Goal: Task Accomplishment & Management: Complete application form

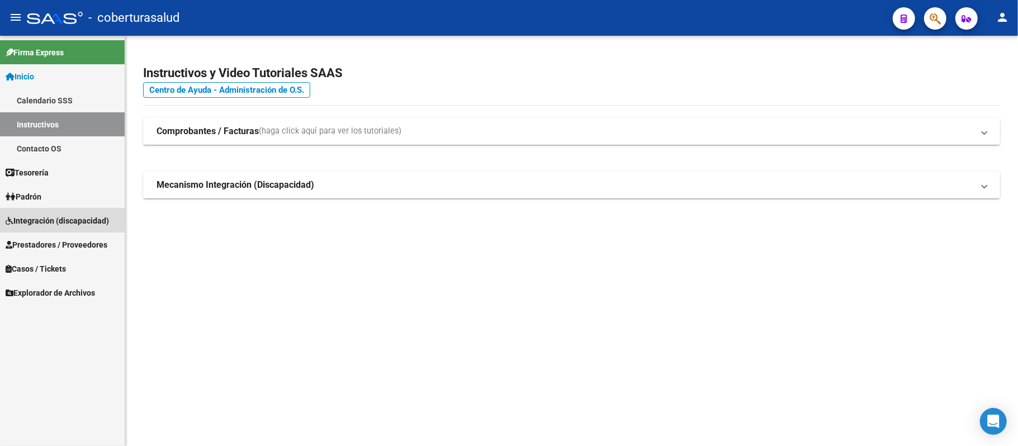
click at [61, 217] on span "Integración (discapacidad)" at bounding box center [57, 221] width 103 height 12
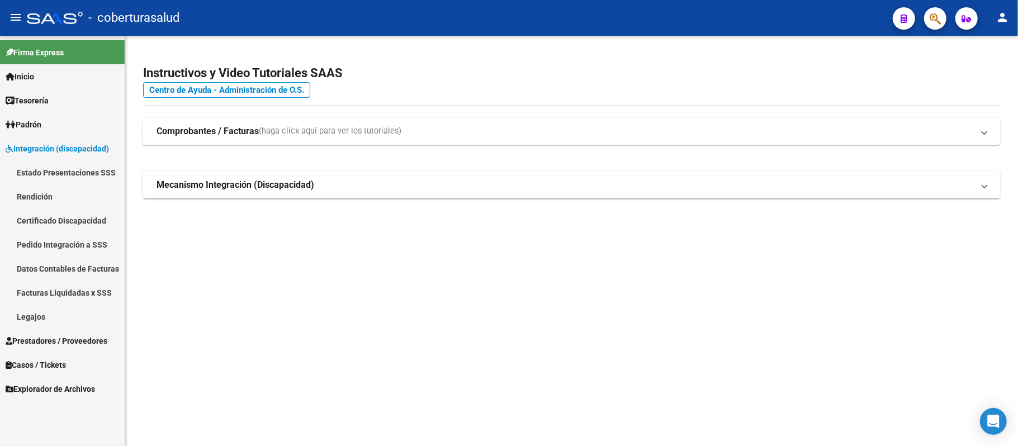
click at [81, 294] on link "Facturas Liquidadas x SSS" at bounding box center [62, 293] width 125 height 24
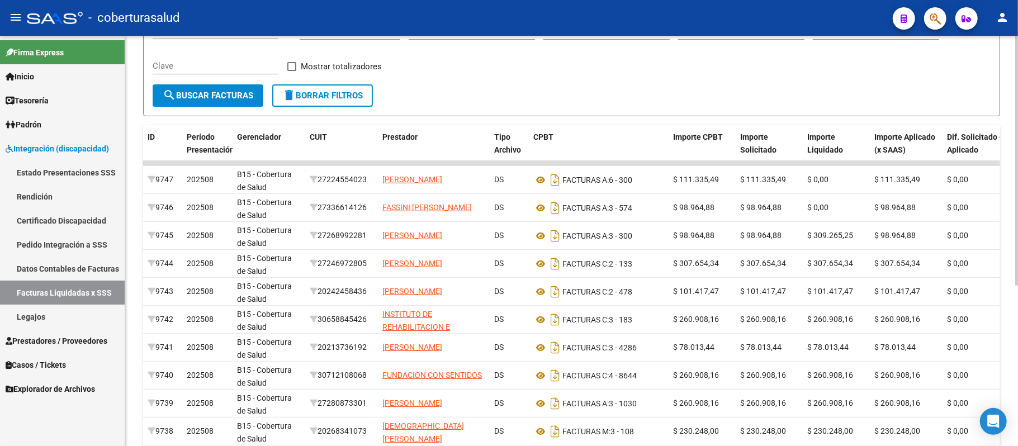
scroll to position [224, 0]
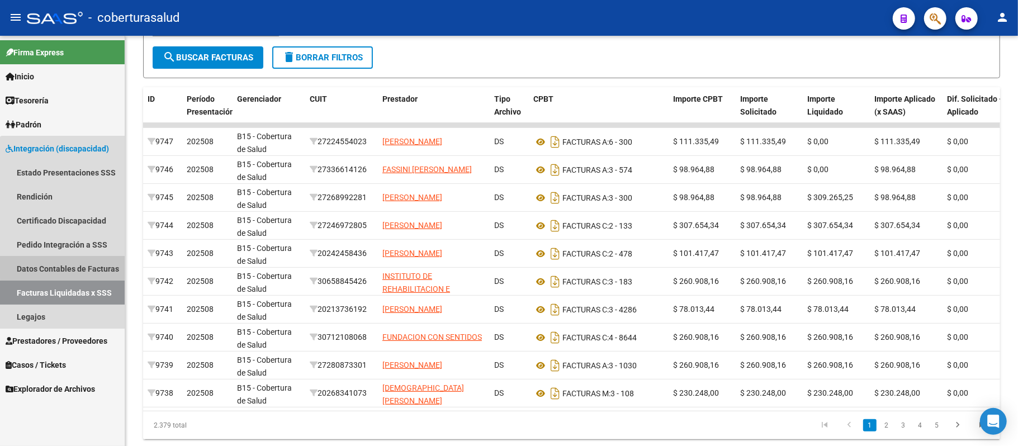
click at [75, 260] on link "Datos Contables de Facturas" at bounding box center [62, 269] width 125 height 24
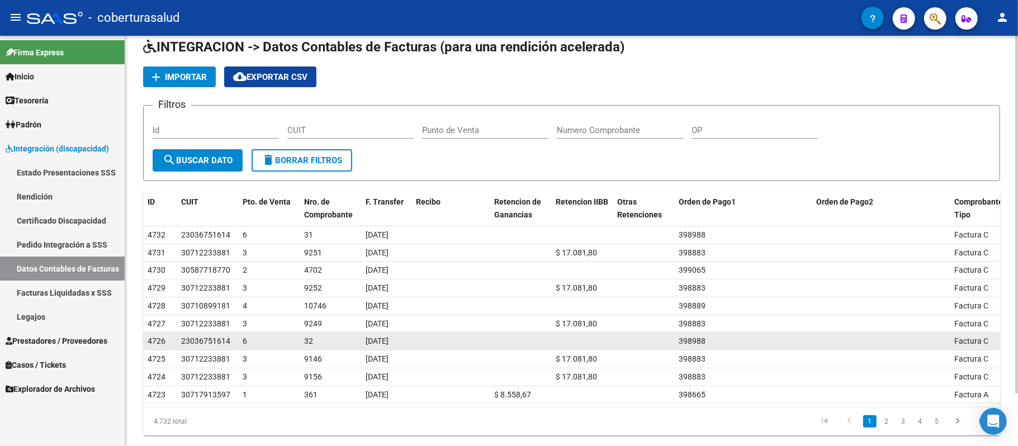
scroll to position [61, 0]
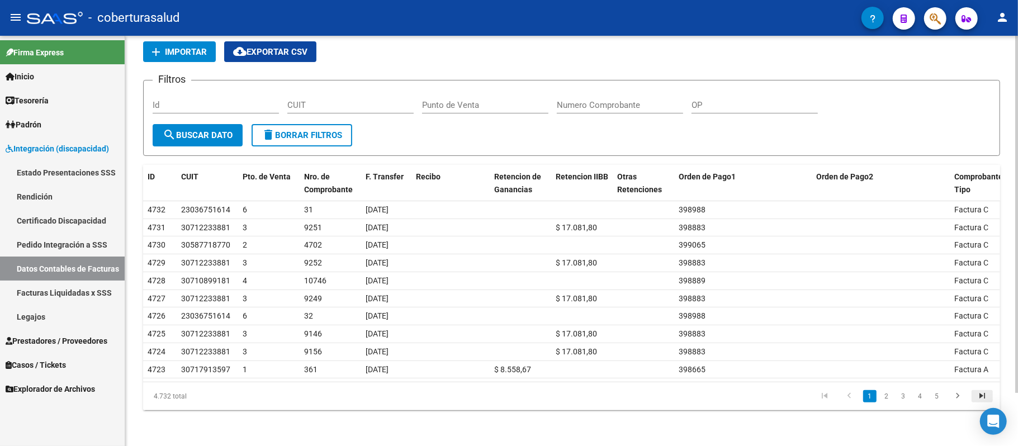
click at [978, 394] on icon "go to last page" at bounding box center [982, 397] width 15 height 13
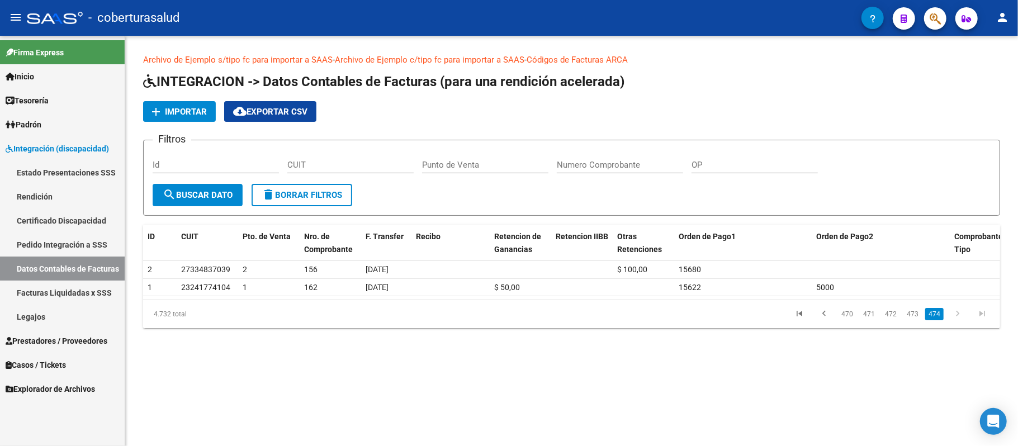
scroll to position [0, 0]
click at [890, 315] on link "472" at bounding box center [891, 314] width 18 height 12
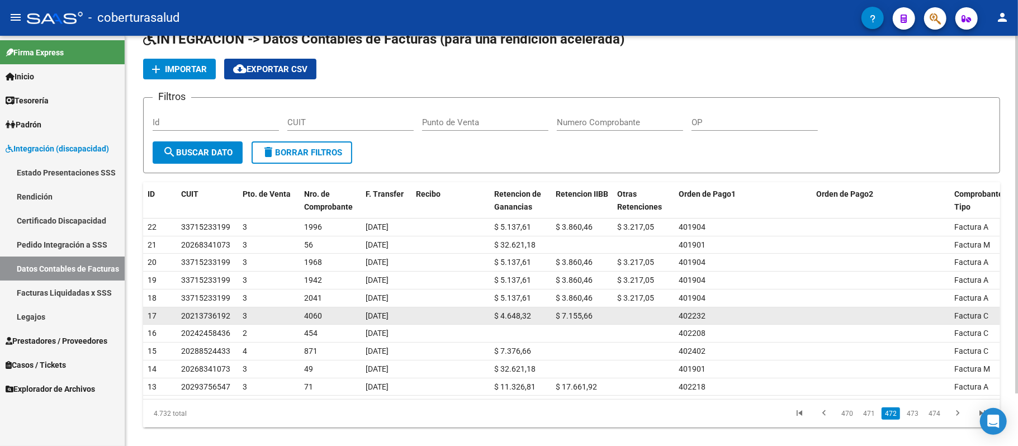
scroll to position [61, 0]
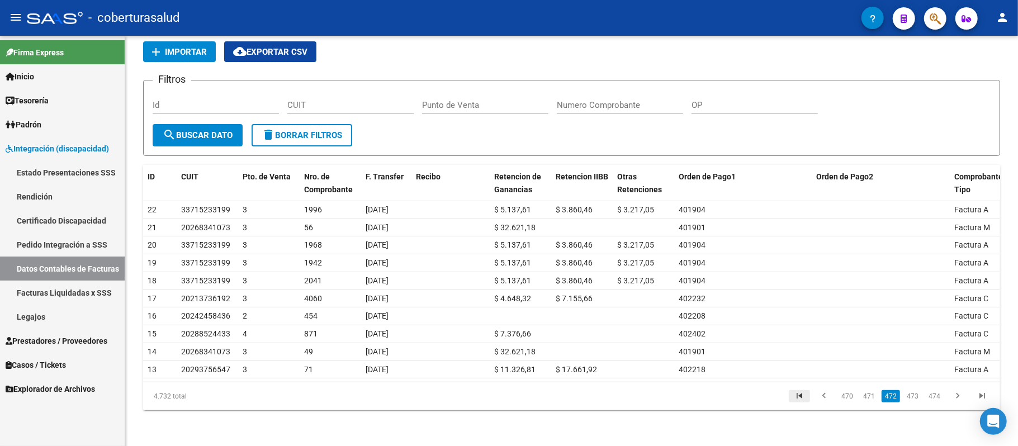
click at [805, 396] on icon "go to first page" at bounding box center [799, 397] width 15 height 13
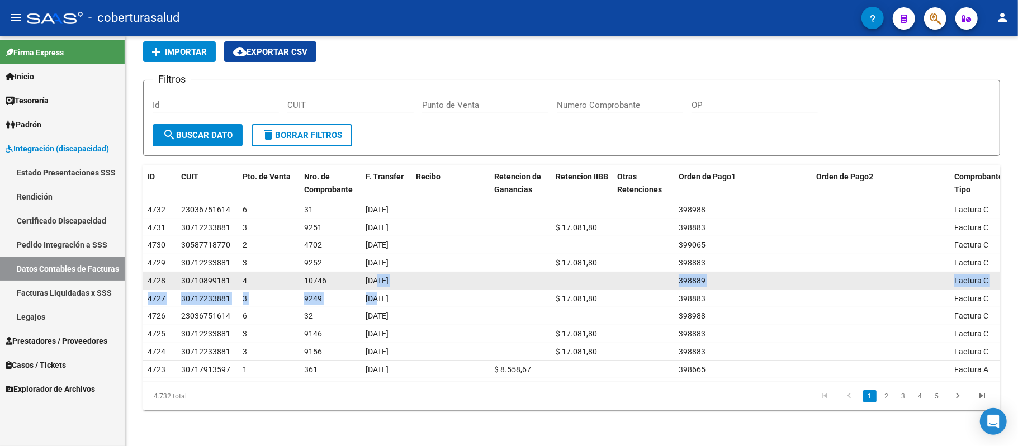
drag, startPoint x: 378, startPoint y: 288, endPoint x: 303, endPoint y: 275, distance: 76.7
click at [375, 287] on datatable-scroller "4732 23036751614 6 31 29/07/2025 398988 Factura C 4731 30712233881 3 9251 29/07…" at bounding box center [571, 290] width 857 height 178
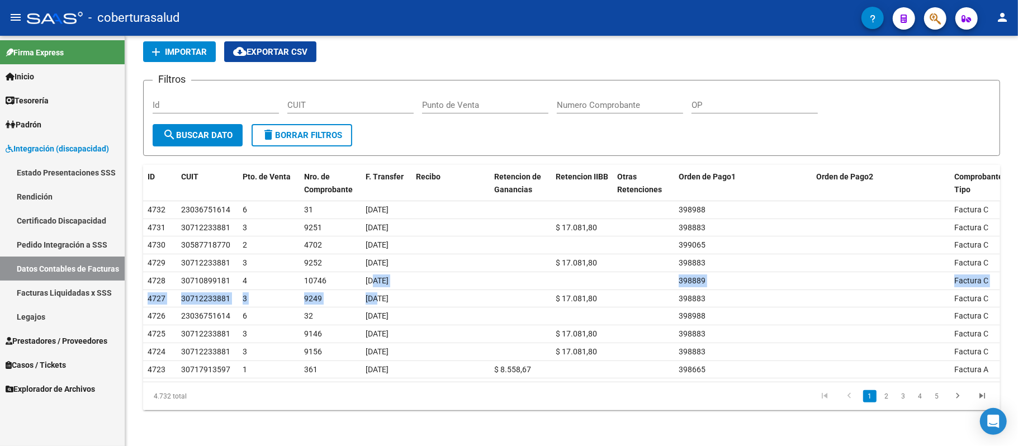
click at [40, 197] on link "Rendición" at bounding box center [62, 196] width 125 height 24
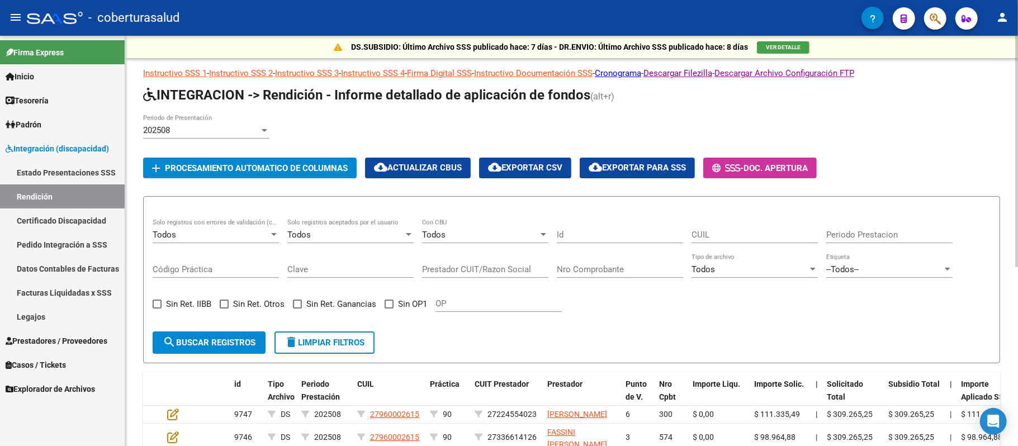
click at [264, 132] on div at bounding box center [264, 130] width 10 height 9
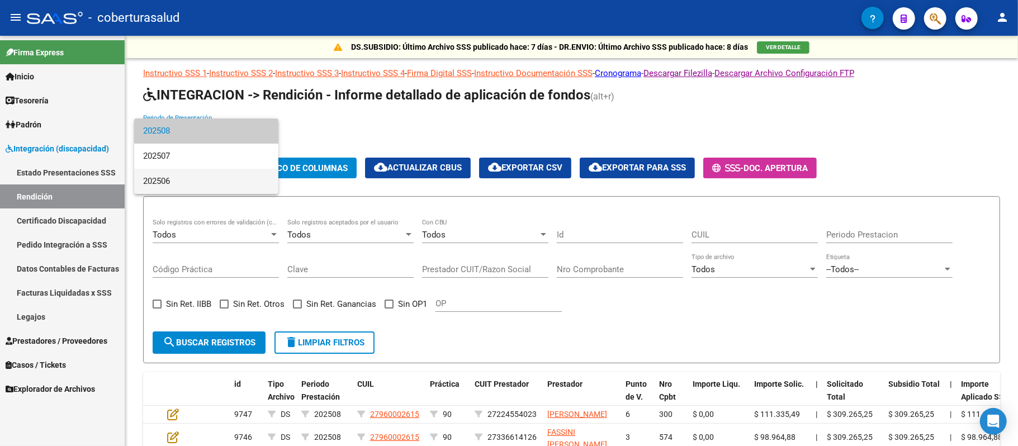
click at [206, 175] on span "202506" at bounding box center [206, 181] width 126 height 25
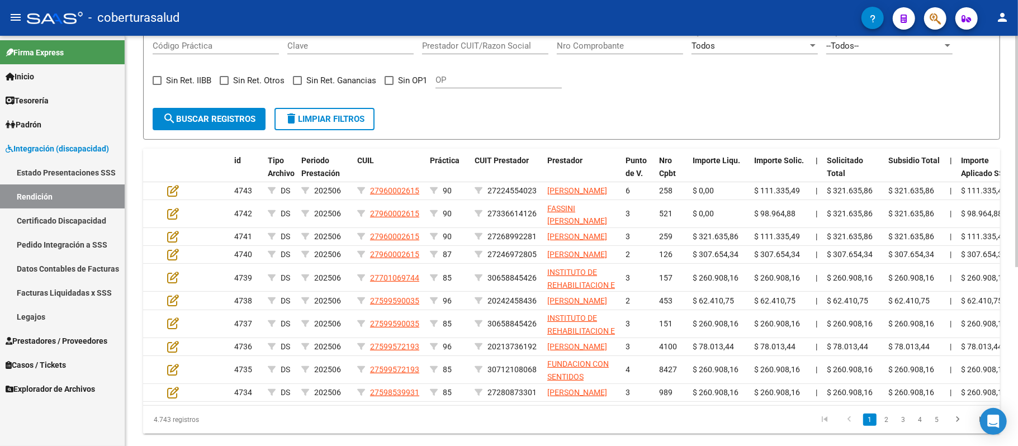
scroll to position [74, 0]
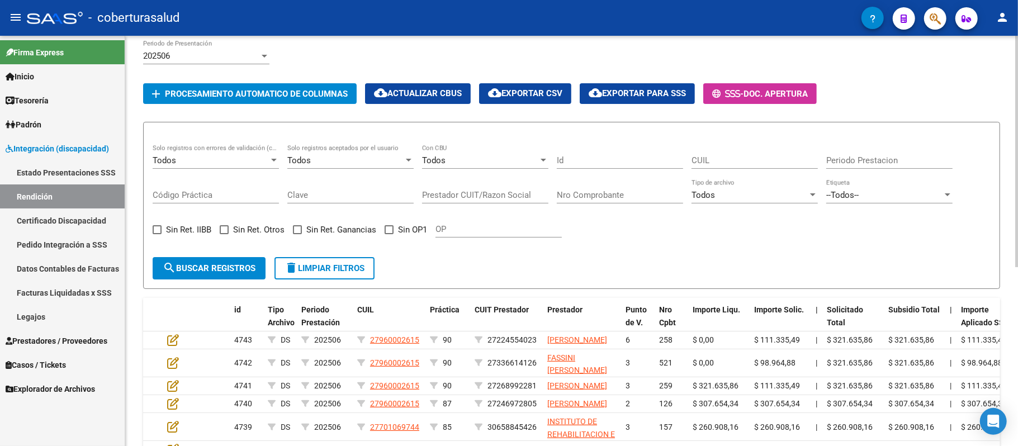
click at [568, 275] on form "Todos Solo registros con errores de validación (control 623 instructivo de rend…" at bounding box center [571, 205] width 857 height 167
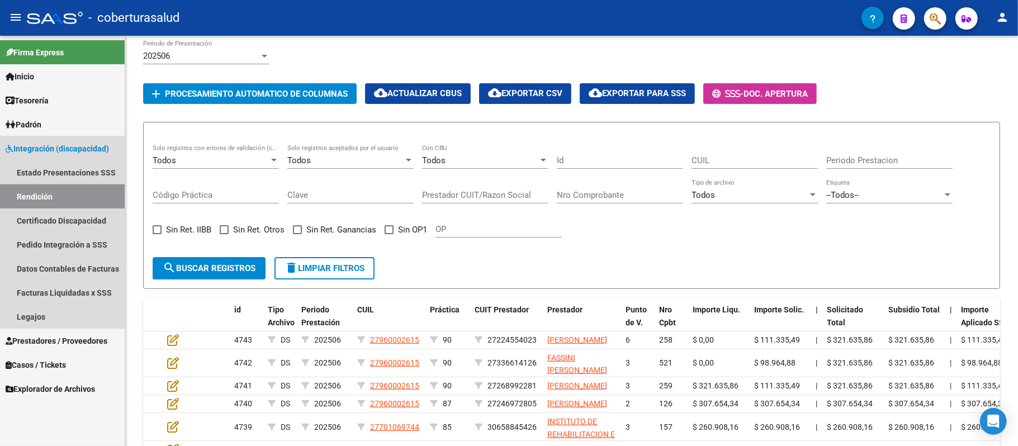
click at [49, 196] on link "Rendición" at bounding box center [62, 196] width 125 height 24
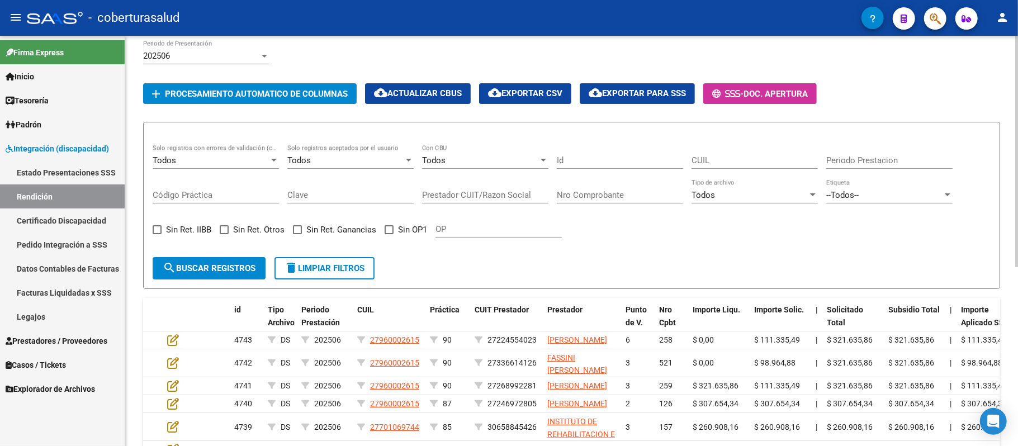
scroll to position [0, 0]
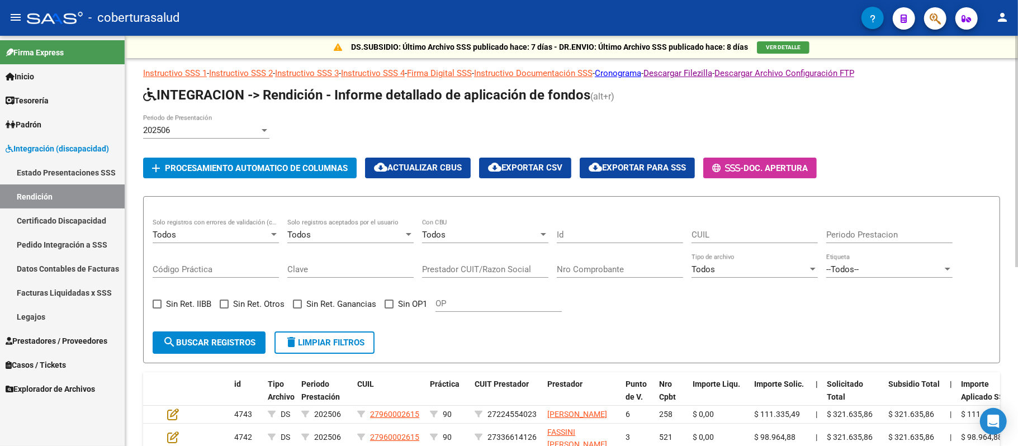
click at [251, 168] on span "Procesamiento automatico de columnas" at bounding box center [256, 168] width 183 height 10
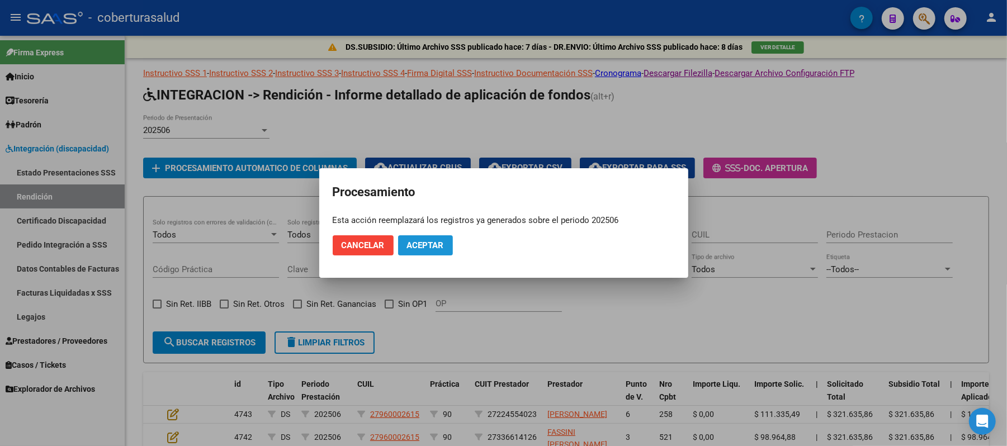
click at [435, 244] on span "Aceptar" at bounding box center [425, 245] width 37 height 10
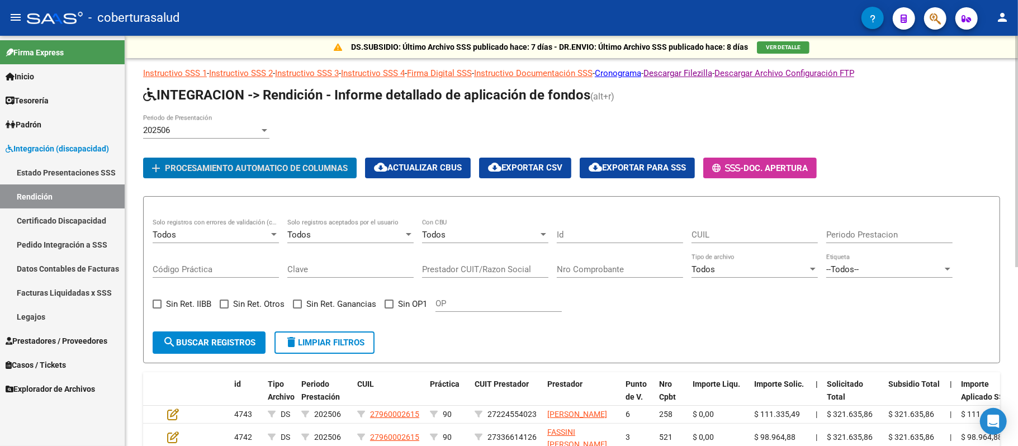
click at [263, 240] on div "Todos" at bounding box center [211, 235] width 116 height 10
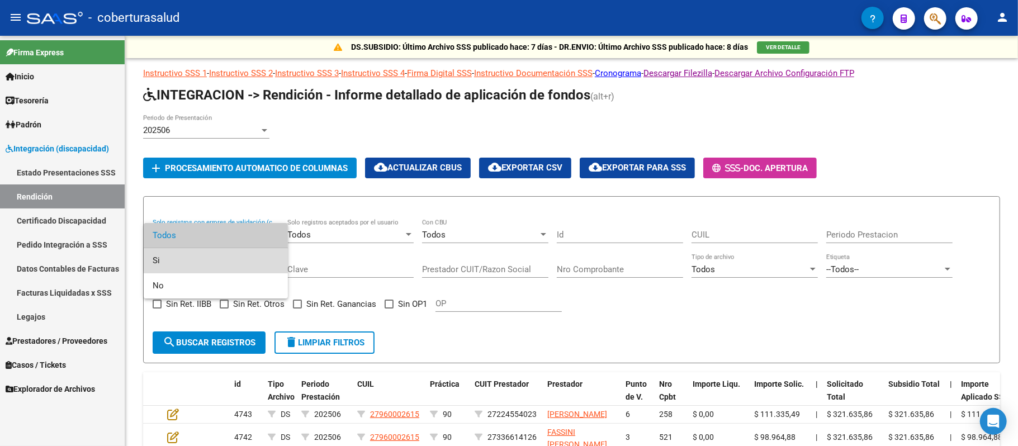
click at [251, 258] on span "Si" at bounding box center [216, 260] width 126 height 25
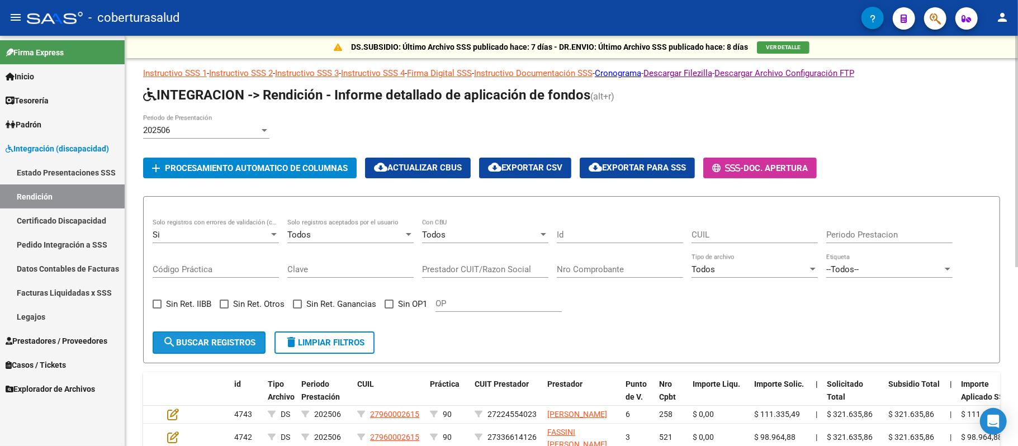
click at [255, 340] on span "search Buscar registros" at bounding box center [209, 343] width 93 height 10
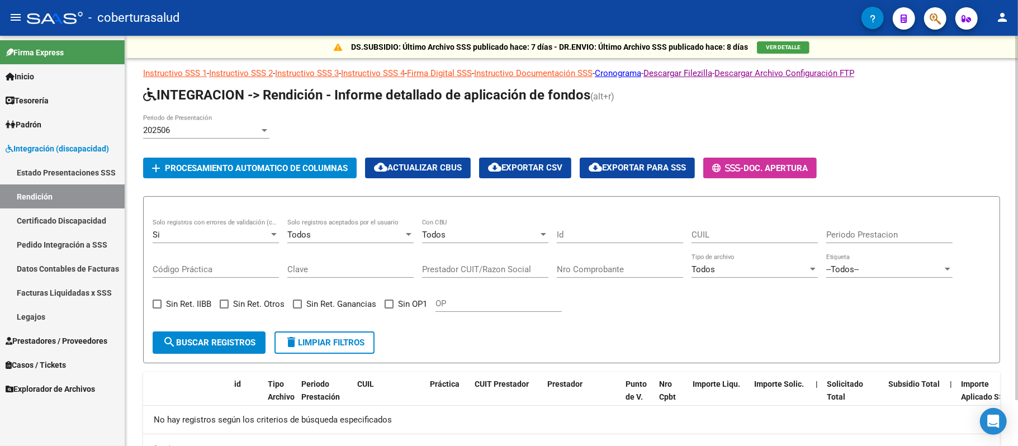
click at [273, 233] on div at bounding box center [274, 234] width 10 height 9
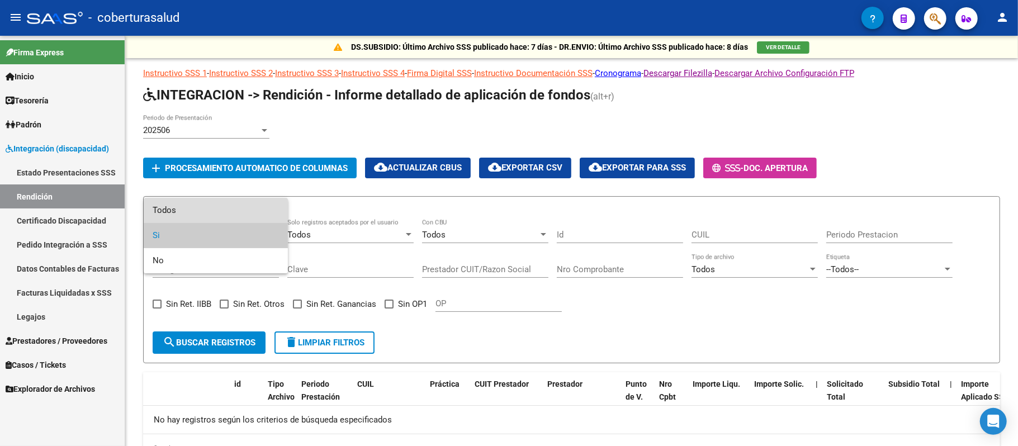
click at [212, 216] on span "Todos" at bounding box center [216, 210] width 126 height 25
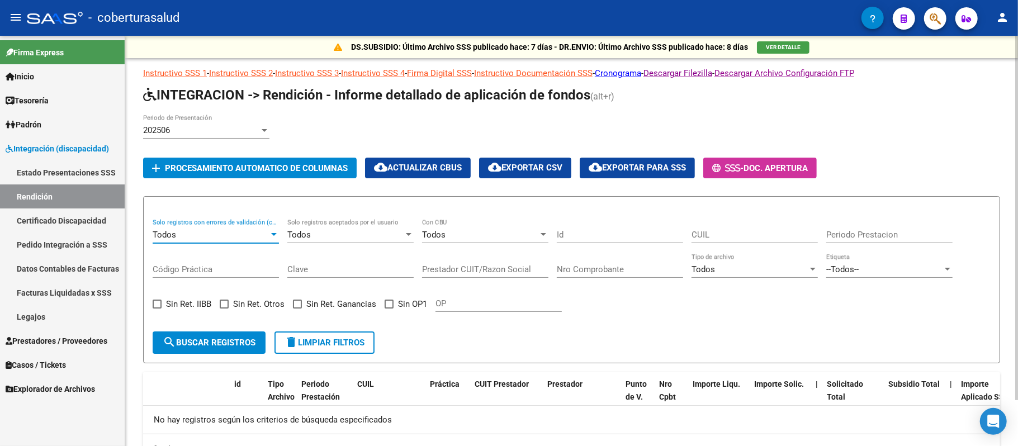
click at [225, 348] on span "search Buscar registros" at bounding box center [209, 343] width 93 height 10
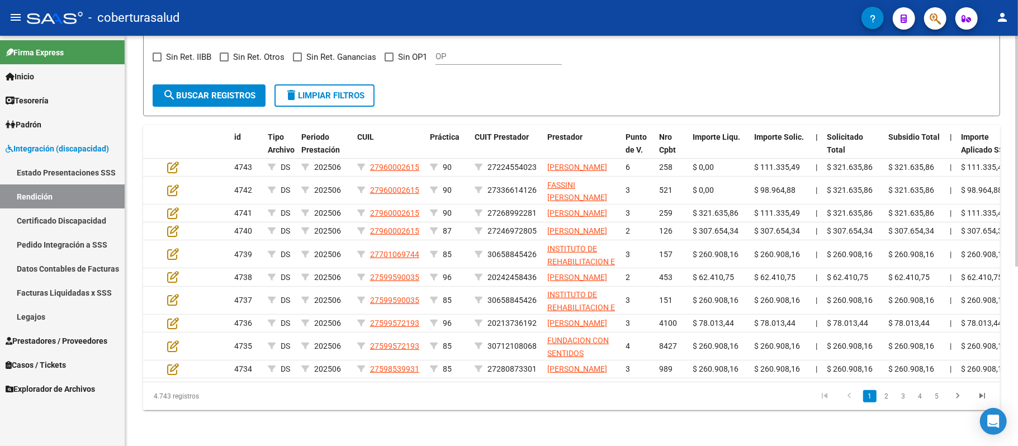
scroll to position [298, 0]
click at [349, 91] on span "delete Limpiar filtros" at bounding box center [325, 96] width 80 height 10
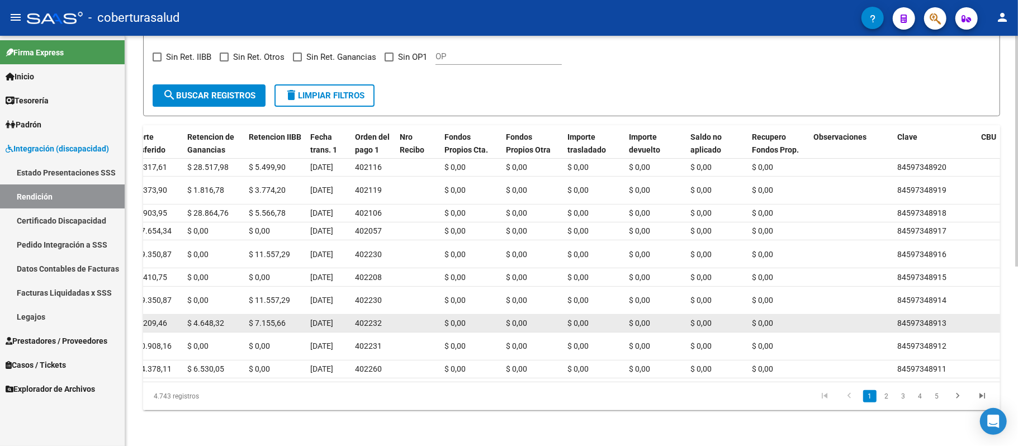
scroll to position [318, 0]
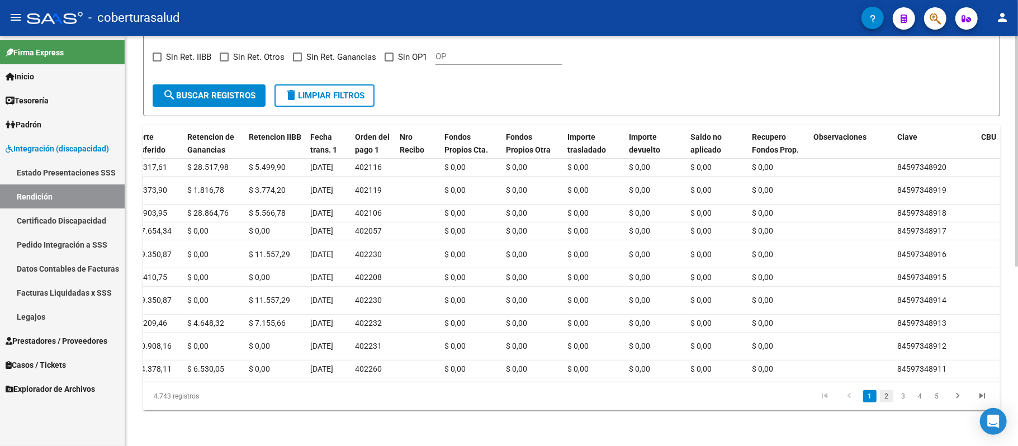
click at [888, 396] on link "2" at bounding box center [886, 396] width 13 height 12
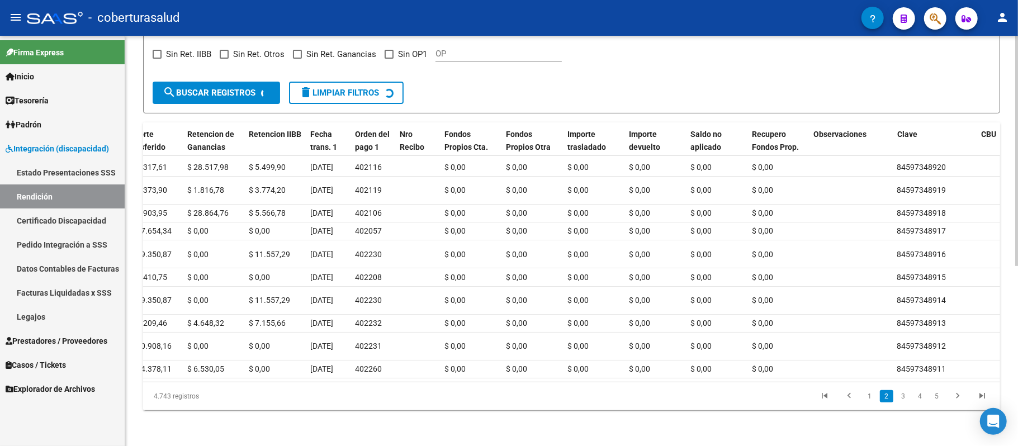
scroll to position [278, 0]
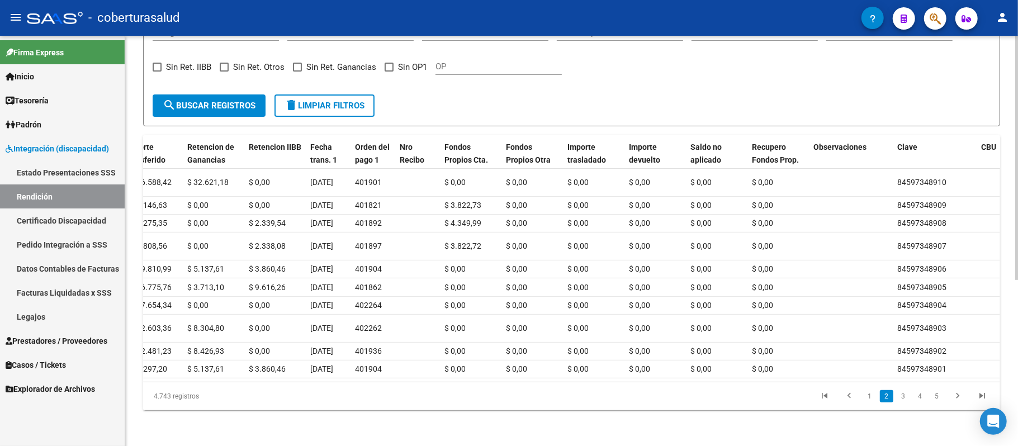
click at [910, 401] on link "3" at bounding box center [903, 396] width 13 height 12
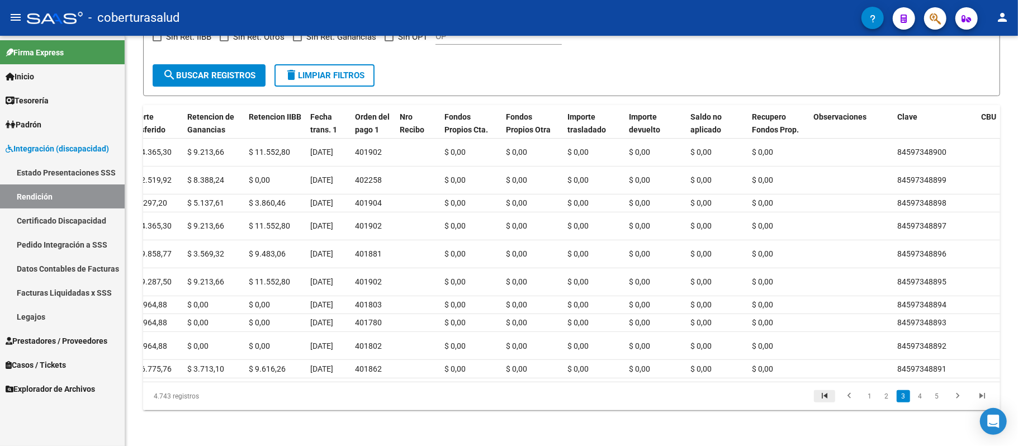
click at [824, 404] on icon "go to first page" at bounding box center [824, 397] width 15 height 13
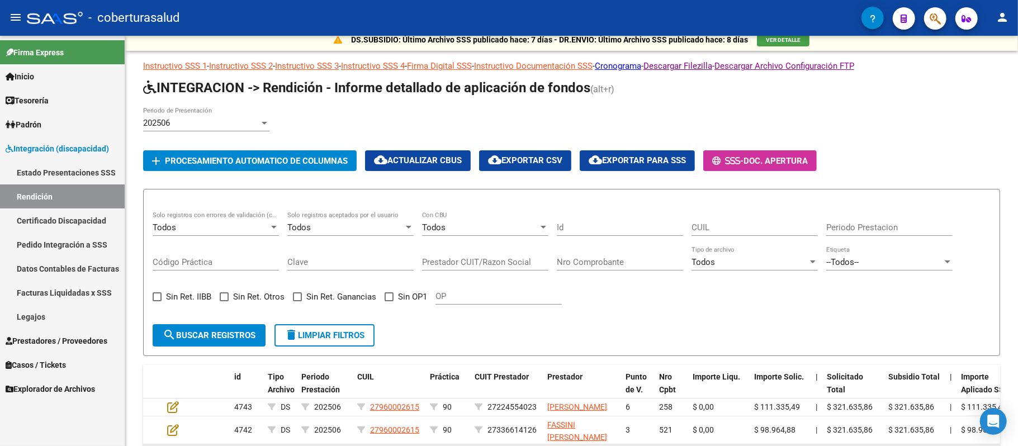
scroll to position [0, 0]
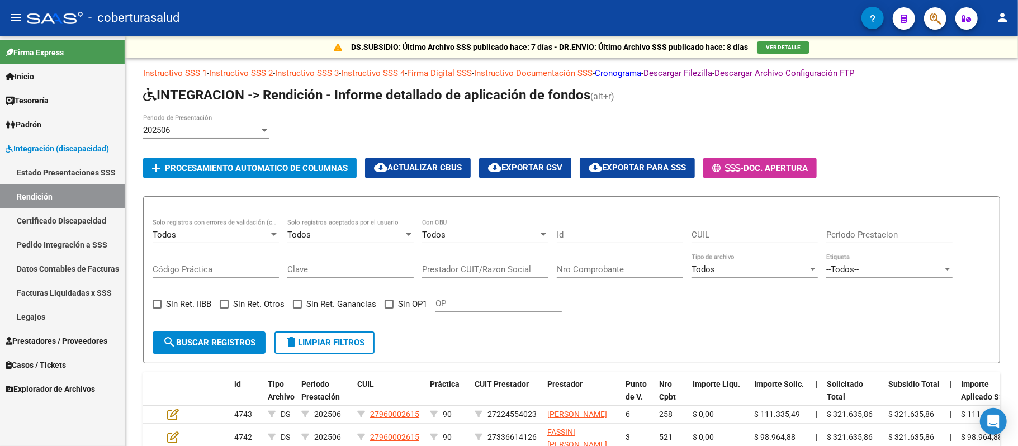
click at [273, 236] on div at bounding box center [274, 234] width 6 height 3
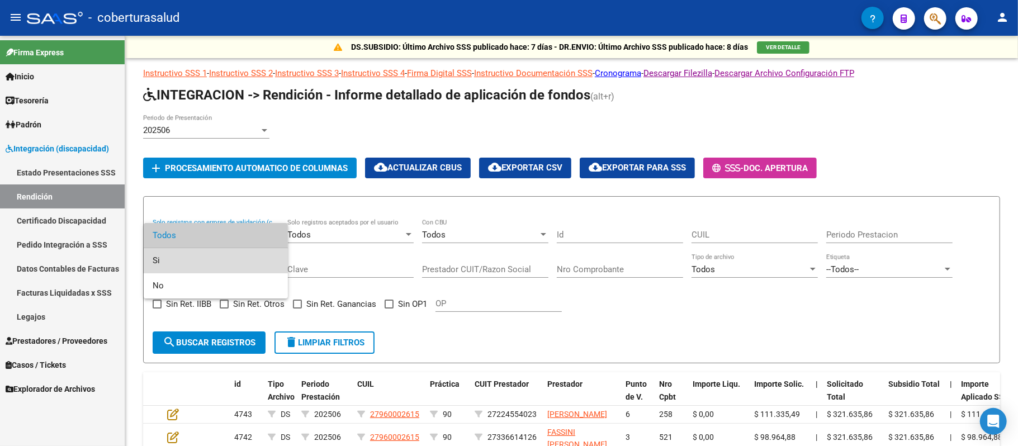
click at [209, 271] on span "Si" at bounding box center [216, 260] width 126 height 25
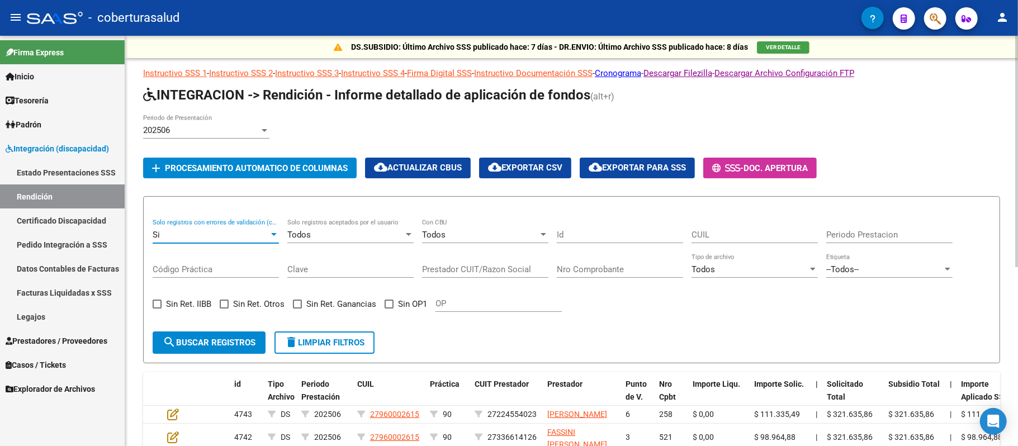
click at [247, 342] on span "search Buscar registros" at bounding box center [209, 343] width 93 height 10
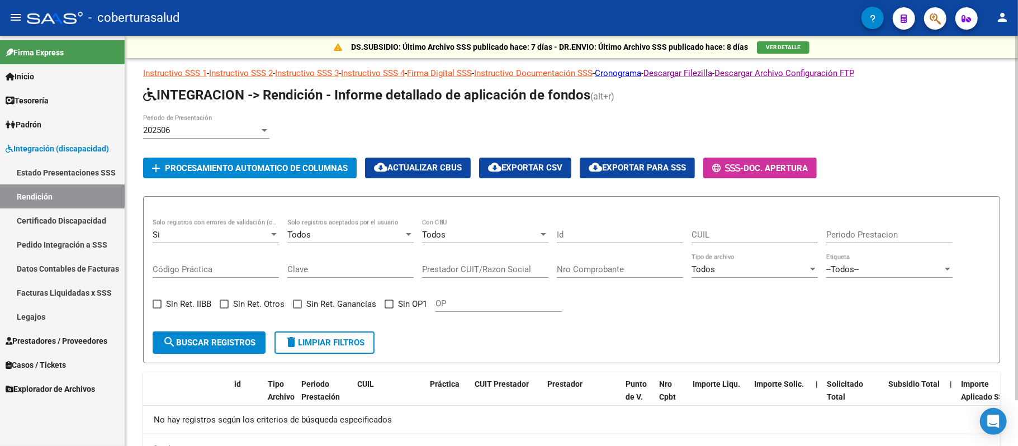
scroll to position [52, 0]
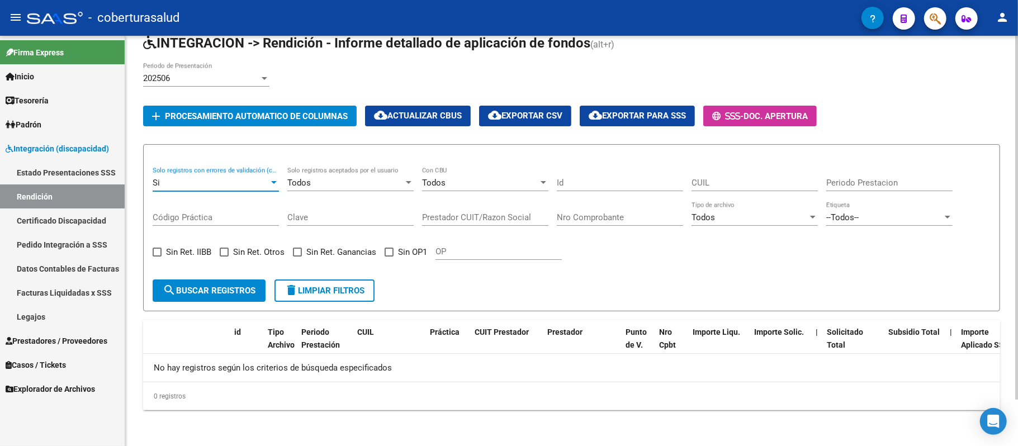
click at [237, 184] on div "Si" at bounding box center [211, 183] width 116 height 10
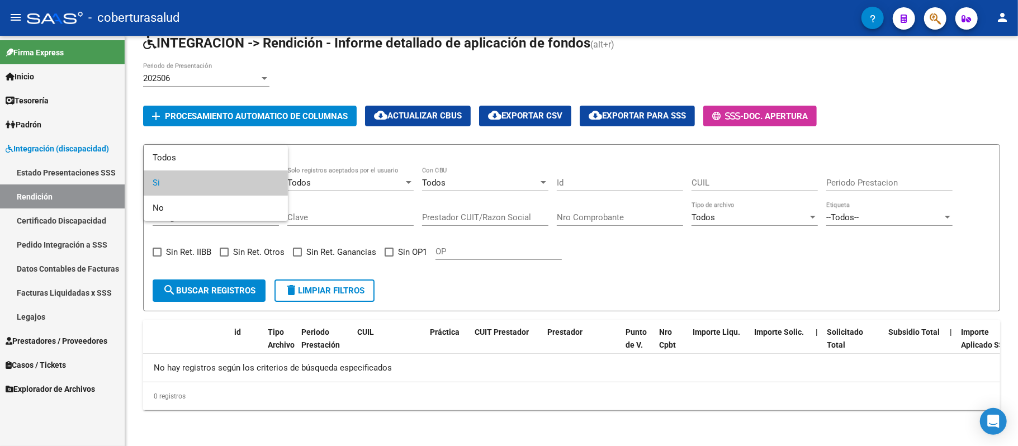
click at [331, 290] on div at bounding box center [509, 223] width 1018 height 446
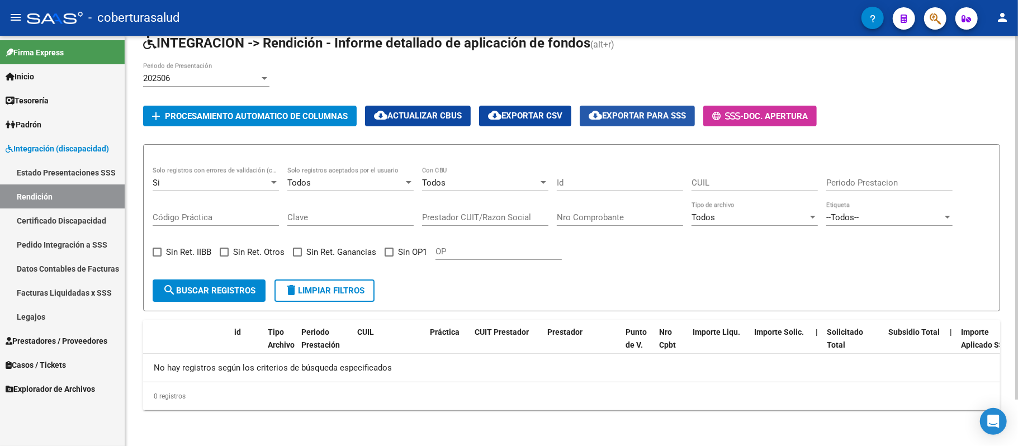
click at [632, 116] on span "cloud_download Exportar para SSS" at bounding box center [637, 116] width 97 height 10
click at [43, 100] on span "Tesorería" at bounding box center [27, 100] width 43 height 12
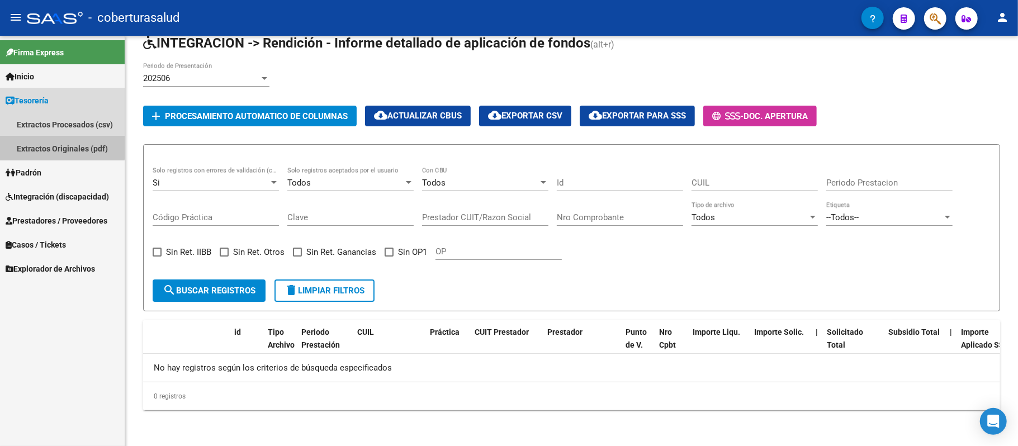
click at [50, 144] on link "Extractos Originales (pdf)" at bounding box center [62, 148] width 125 height 24
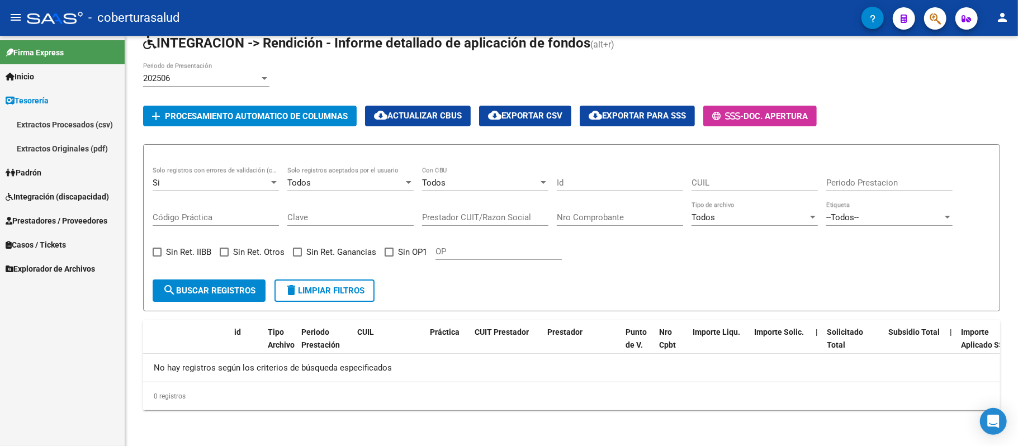
click at [46, 144] on link "Extractos Originales (pdf)" at bounding box center [62, 148] width 125 height 24
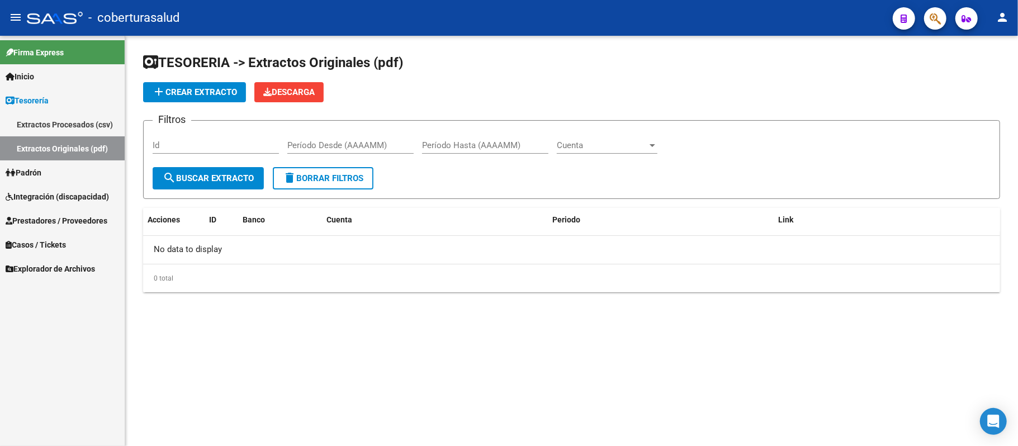
click at [218, 95] on span "add Crear Extracto" at bounding box center [194, 92] width 85 height 10
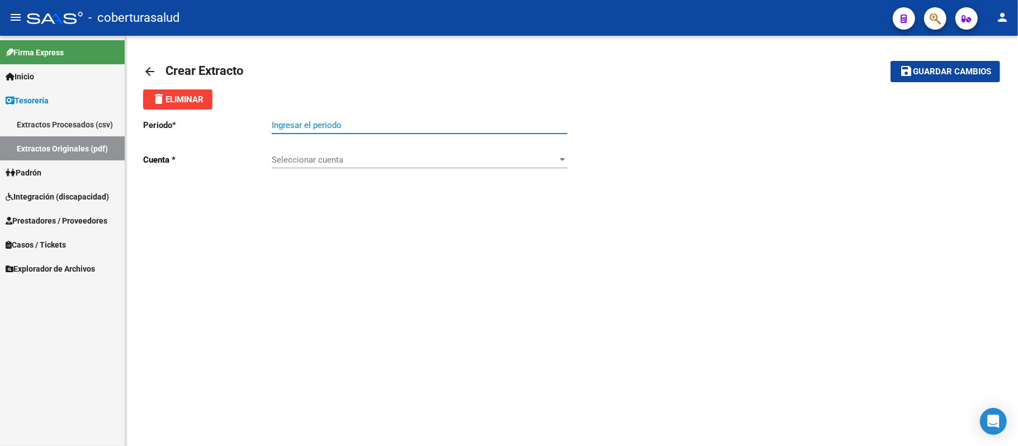
click at [332, 124] on input "Ingresar el periodo" at bounding box center [420, 125] width 296 height 10
type input "202506"
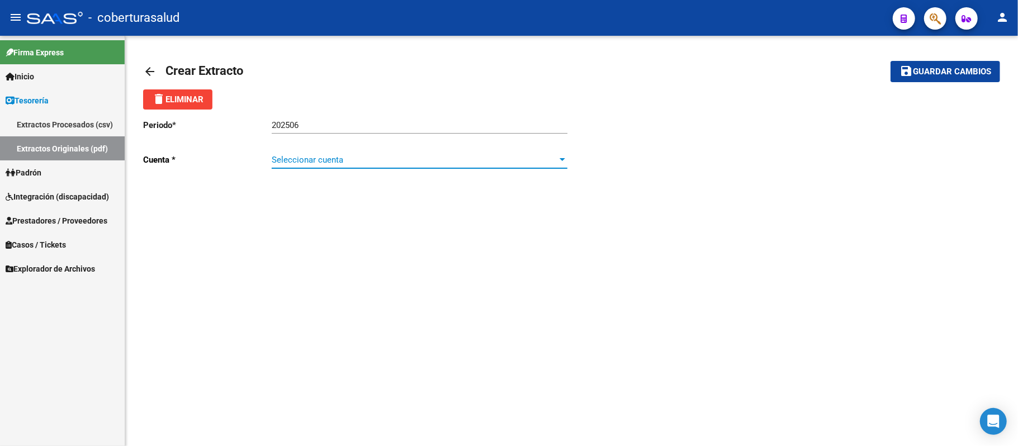
click at [363, 160] on span "Seleccionar cuenta" at bounding box center [415, 160] width 286 height 10
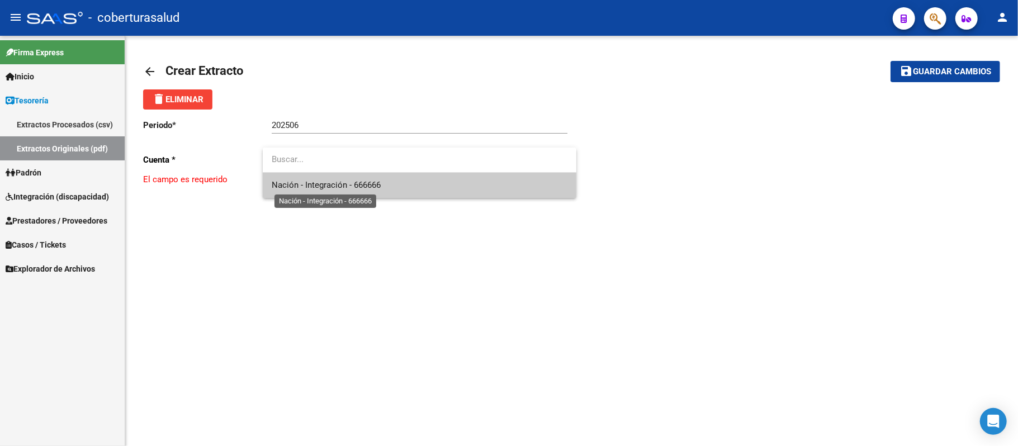
click at [363, 183] on span "Nación - Integración - 666666" at bounding box center [326, 185] width 109 height 10
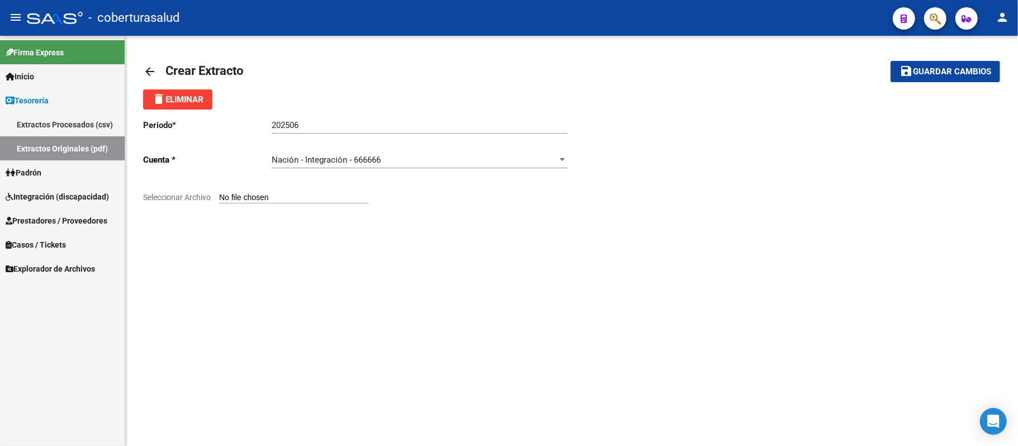
click at [292, 200] on input "Seleccionar Archivo" at bounding box center [293, 198] width 148 height 11
type input "C:\fakepath\904302-202506_EB.pdf"
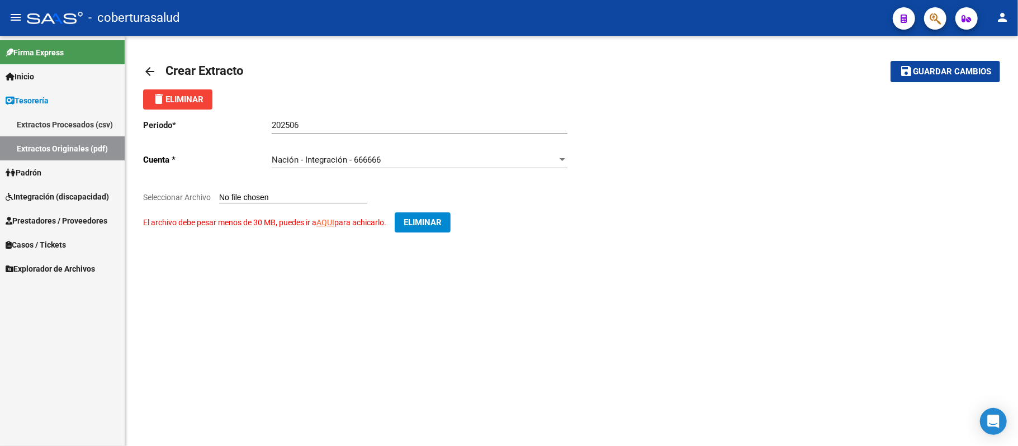
click at [329, 223] on link "AQUI" at bounding box center [325, 222] width 18 height 9
click at [549, 162] on div "Nación - Integración - 666666" at bounding box center [415, 160] width 286 height 10
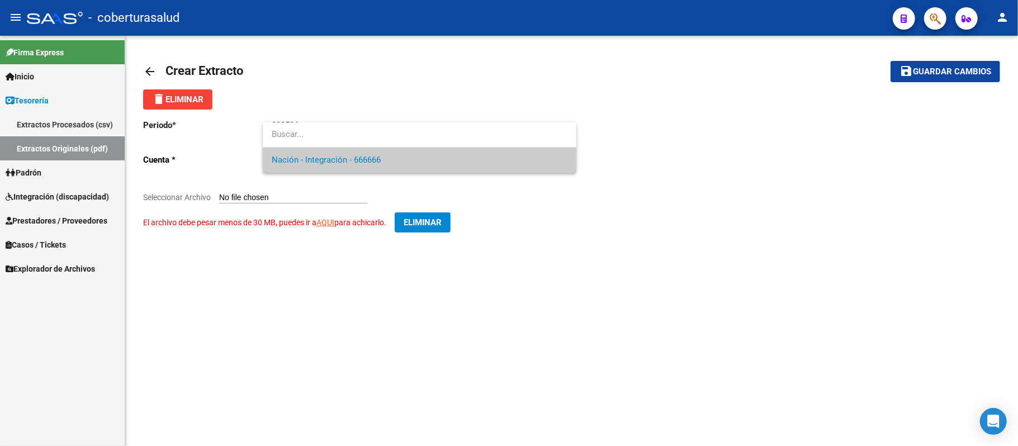
click at [390, 155] on span "Nación - Integración - 666666" at bounding box center [420, 160] width 296 height 25
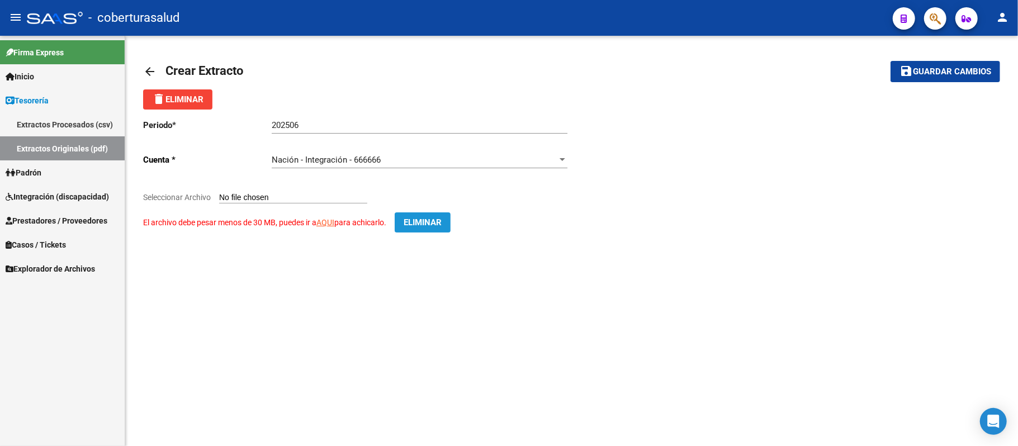
click at [437, 228] on button "Eliminar" at bounding box center [423, 222] width 56 height 20
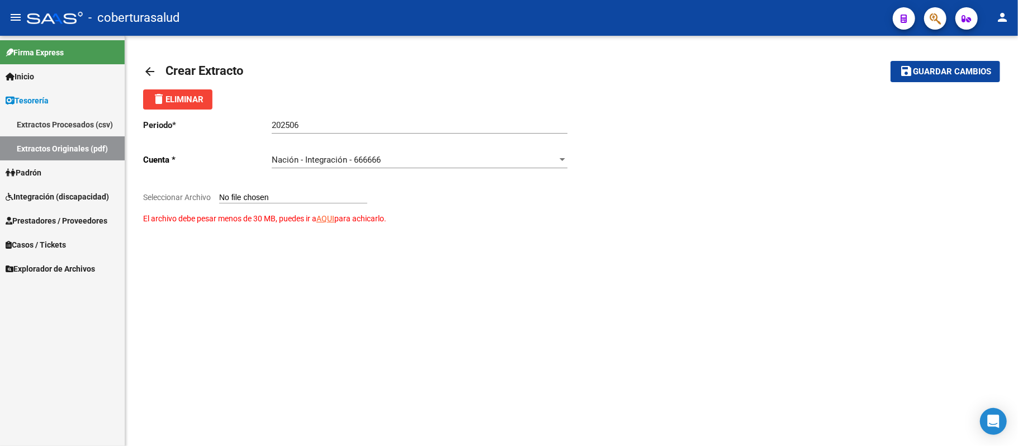
click at [325, 193] on input "Seleccionar Archivo El archivo debe pesar menos de 30 MB, puedes ir a AQUI para…" at bounding box center [293, 198] width 148 height 11
type input "C:\fakepath\Fecha transf.01-08 - N°1.pdf"
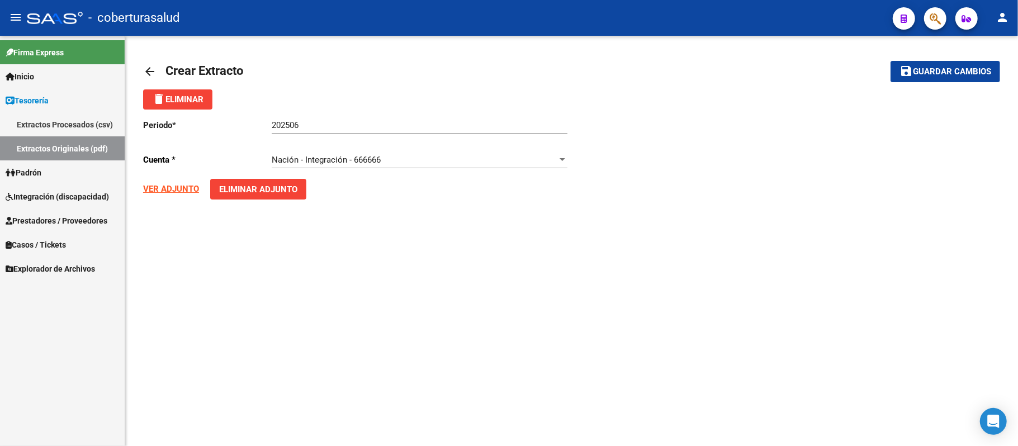
click at [161, 186] on strong "VER ADJUNTO" at bounding box center [171, 189] width 56 height 10
click at [280, 188] on span "Eliminar Adjunto" at bounding box center [258, 189] width 78 height 10
click at [436, 166] on div "Nación - Integración - 666666 Seleccionar cuenta" at bounding box center [420, 156] width 296 height 24
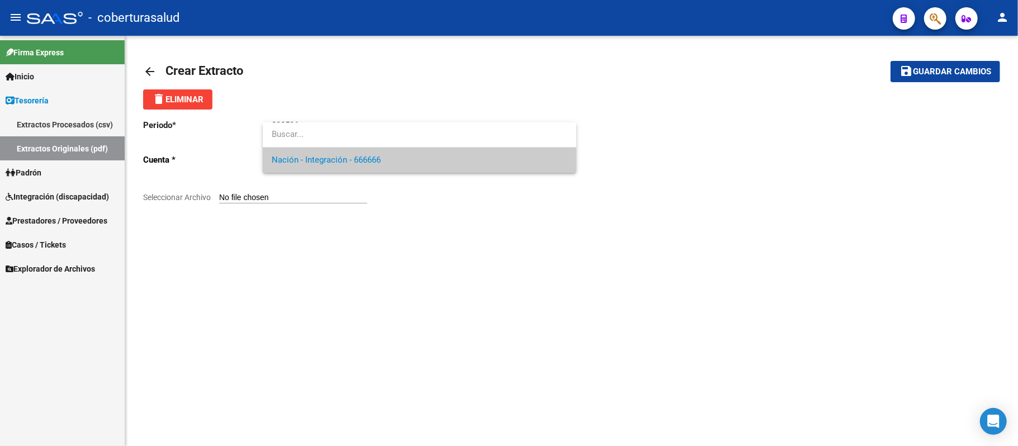
click at [362, 165] on span "Nación - Integración - 666666" at bounding box center [420, 160] width 296 height 25
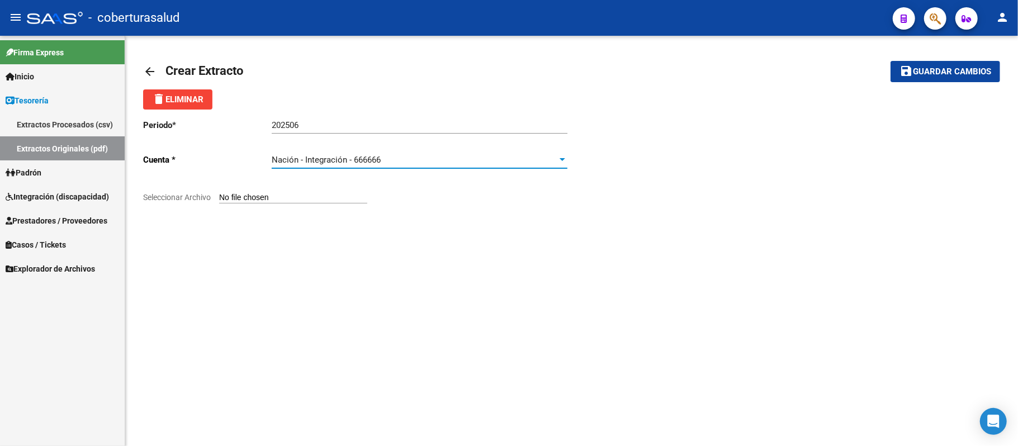
click at [278, 198] on input "Seleccionar Archivo" at bounding box center [293, 198] width 148 height 11
type input "C:\fakepath\904302-202506_EB.pdf"
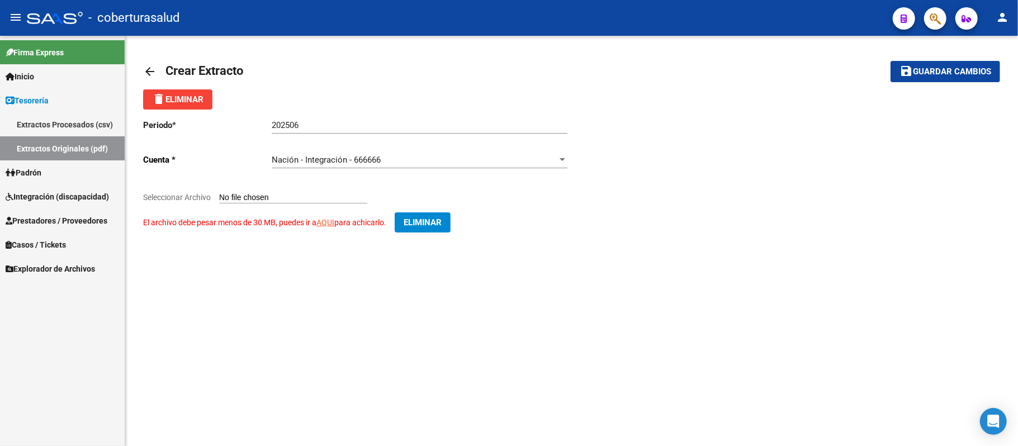
click at [49, 195] on span "Integración (discapacidad)" at bounding box center [57, 197] width 103 height 12
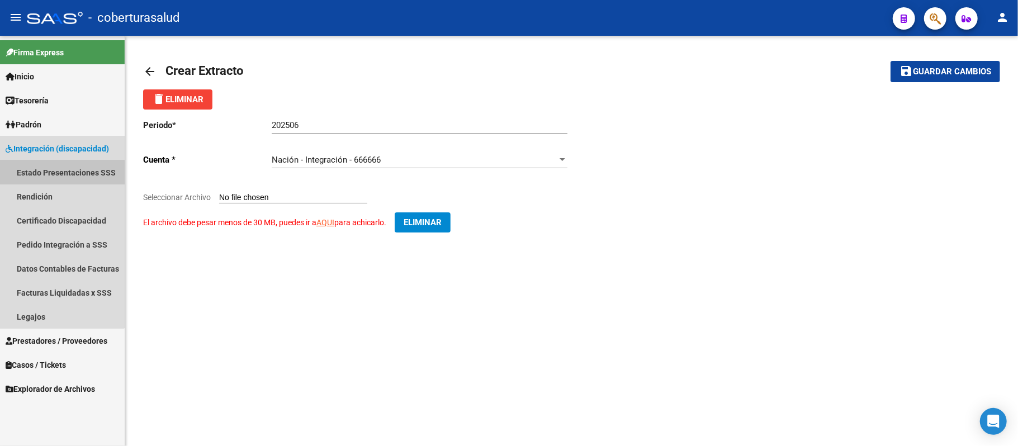
click at [54, 173] on link "Estado Presentaciones SSS" at bounding box center [62, 172] width 125 height 24
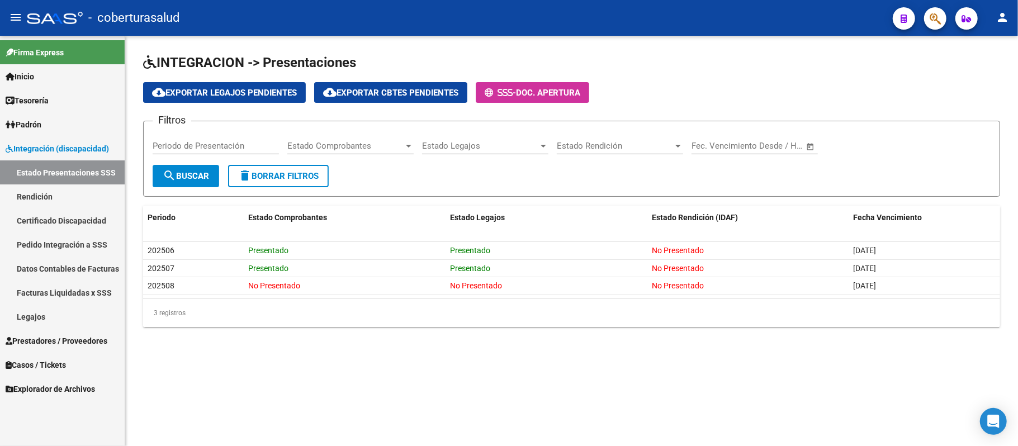
click at [63, 265] on link "Datos Contables de Facturas" at bounding box center [62, 269] width 125 height 24
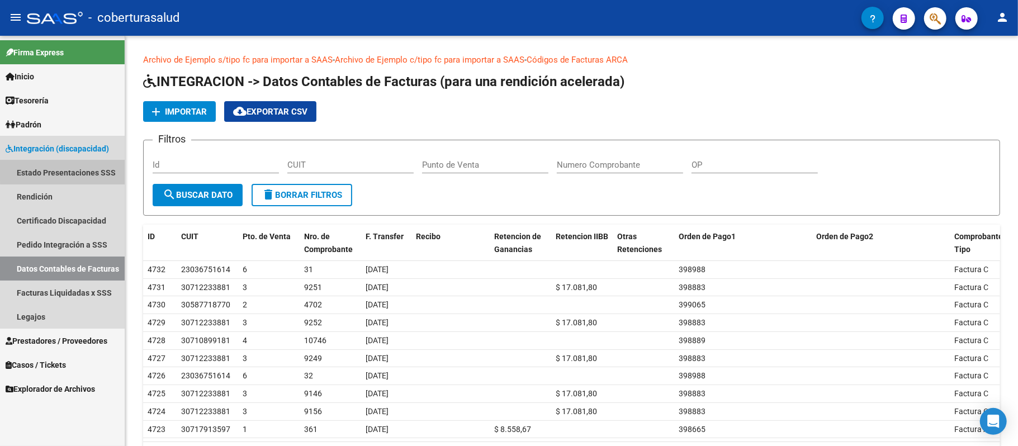
click at [75, 169] on link "Estado Presentaciones SSS" at bounding box center [62, 172] width 125 height 24
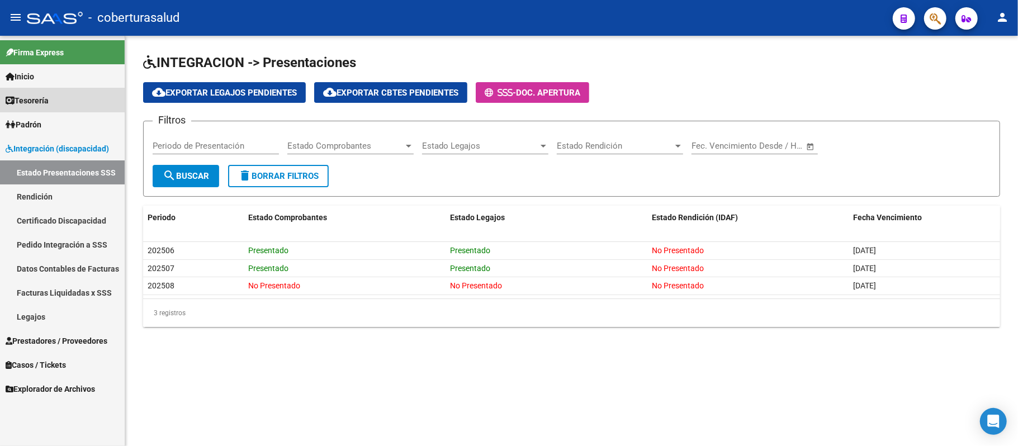
click at [50, 111] on link "Tesorería" at bounding box center [62, 100] width 125 height 24
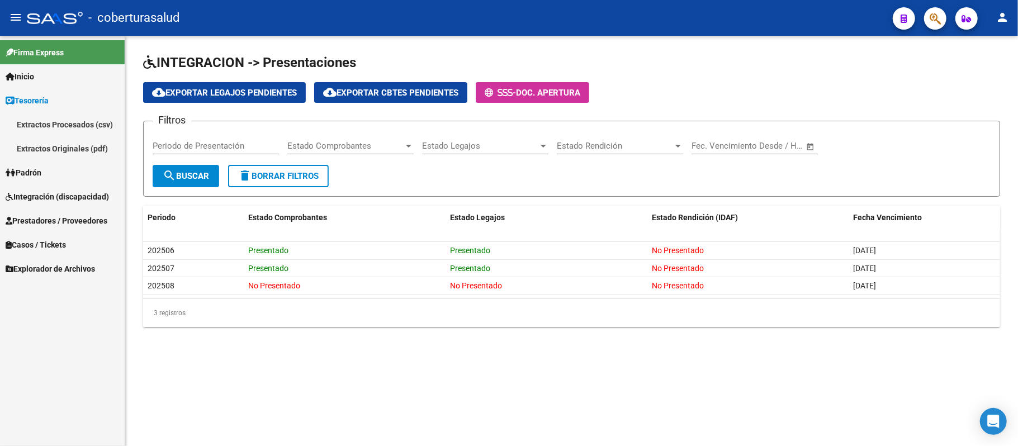
click at [61, 150] on link "Extractos Originales (pdf)" at bounding box center [62, 148] width 125 height 24
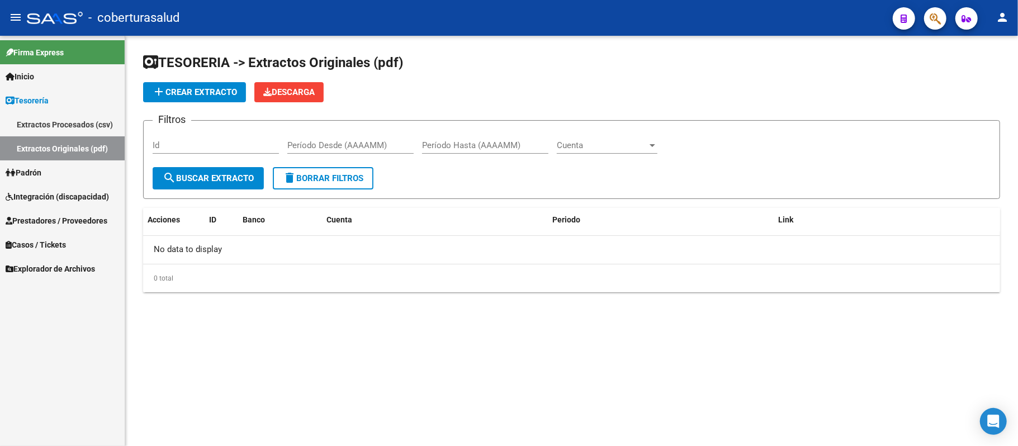
click at [193, 89] on span "add Crear Extracto" at bounding box center [194, 92] width 85 height 10
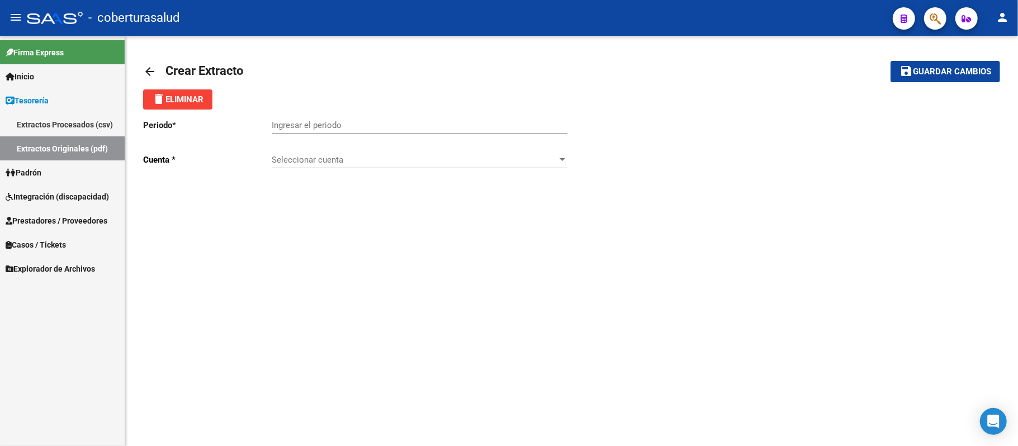
click at [343, 127] on input "Ingresar el periodo" at bounding box center [420, 125] width 296 height 10
type input "202506"
click at [340, 160] on span "Seleccionar cuenta" at bounding box center [415, 160] width 286 height 10
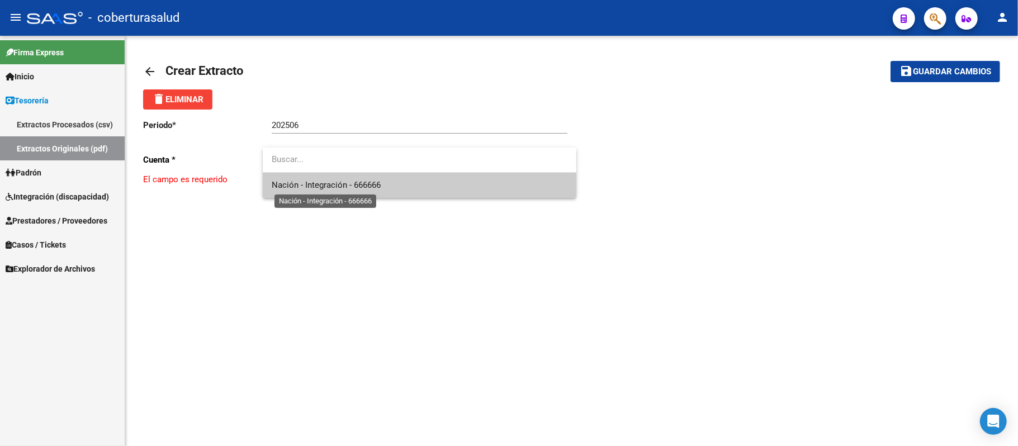
click at [325, 188] on span "Nación - Integración - 666666" at bounding box center [326, 185] width 109 height 10
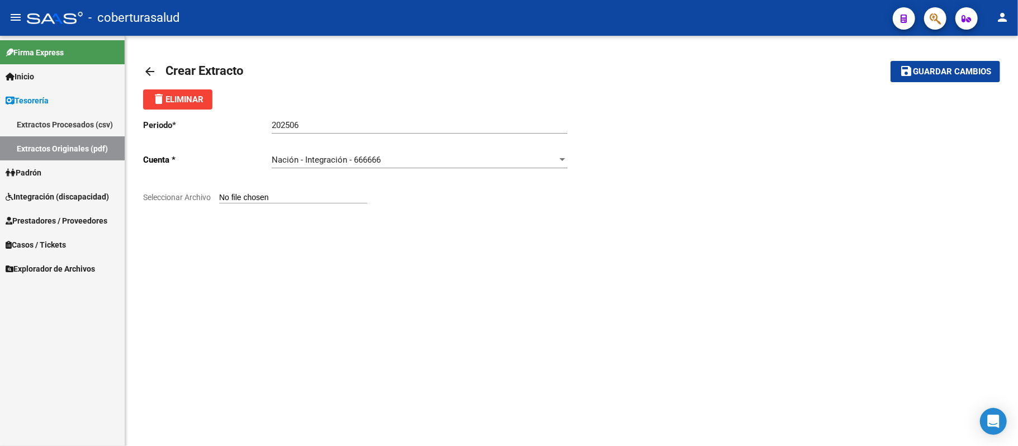
click at [278, 200] on input "Seleccionar Archivo" at bounding box center [293, 198] width 148 height 11
type input "C:\fakepath\Fecha transf.01-08 - N°1.pdf"
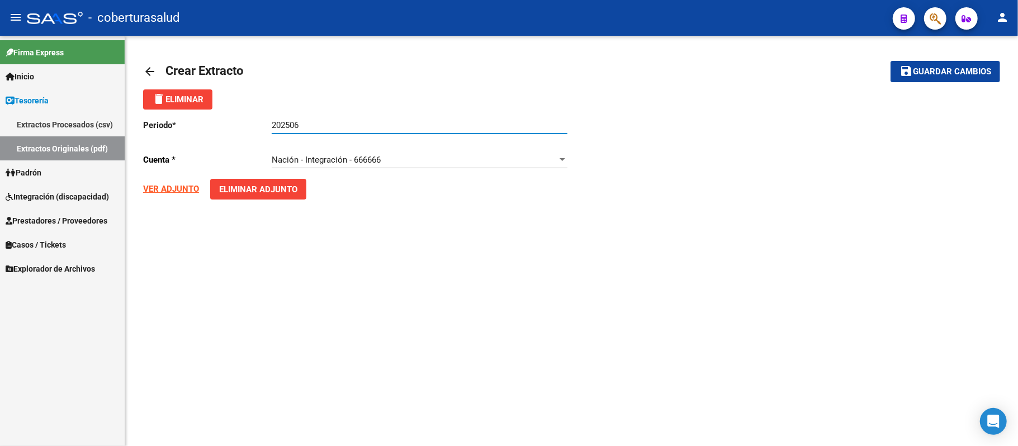
drag, startPoint x: 319, startPoint y: 129, endPoint x: 226, endPoint y: 131, distance: 92.8
click at [226, 131] on div "Periodo * 202506 Ingresar el periodo Cuenta * Nación - Integración - 666666 Sel…" at bounding box center [357, 161] width 429 height 102
click at [945, 70] on span "Guardar cambios" at bounding box center [952, 72] width 78 height 10
click at [148, 66] on mat-icon "arrow_back" at bounding box center [149, 71] width 13 height 13
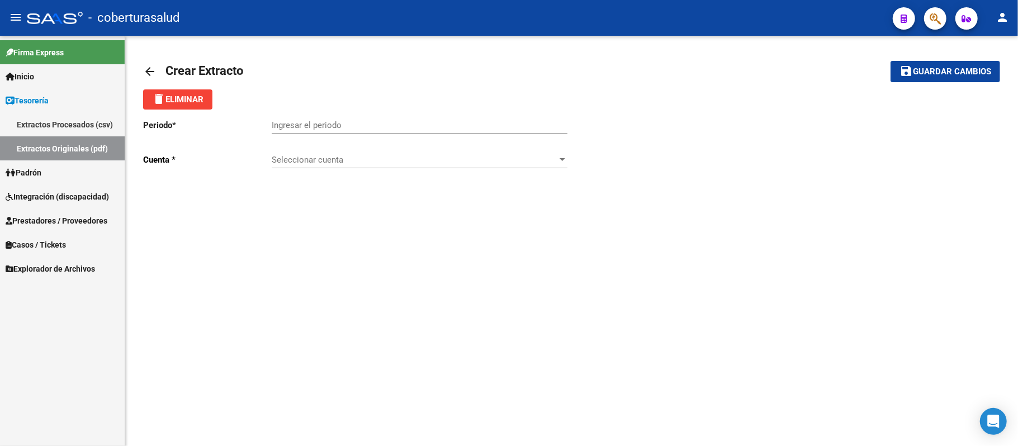
click at [344, 121] on input "Ingresar el periodo" at bounding box center [420, 125] width 296 height 10
paste input "202506"
type input "202506"
click at [323, 157] on span "Seleccionar cuenta" at bounding box center [415, 160] width 286 height 10
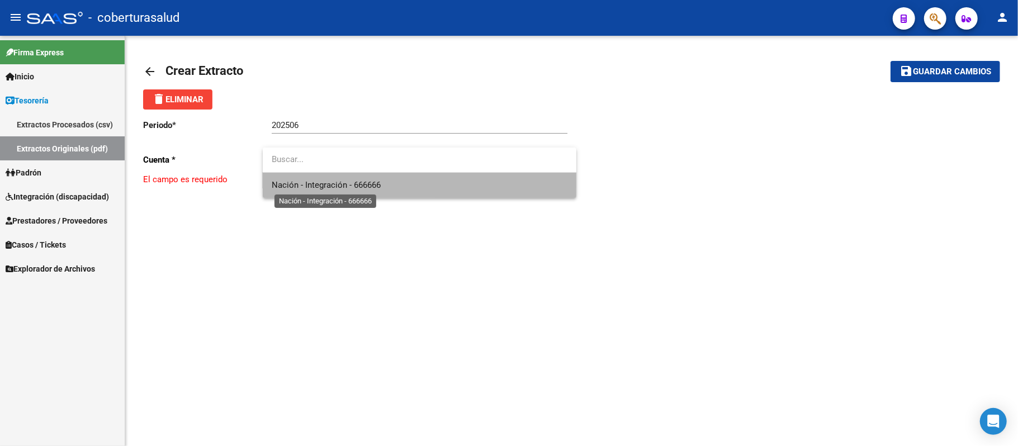
click at [293, 188] on span "Nación - Integración - 666666" at bounding box center [326, 185] width 109 height 10
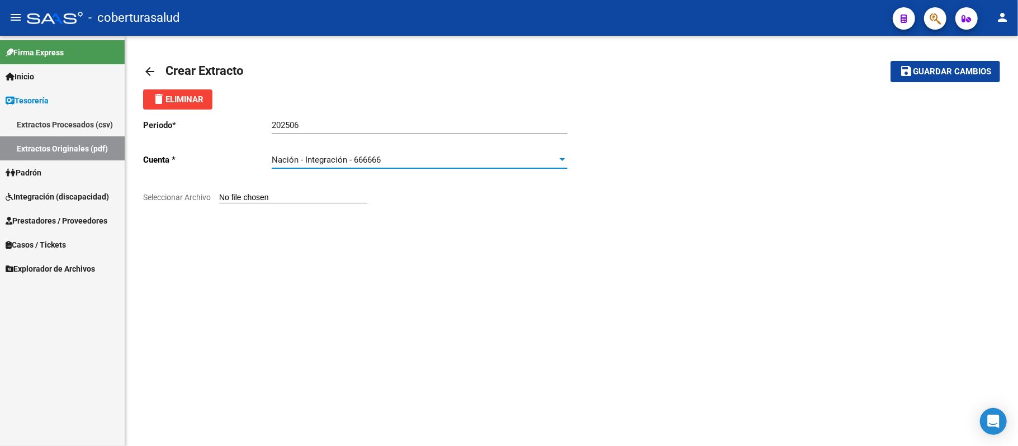
click at [242, 197] on input "Seleccionar Archivo" at bounding box center [293, 198] width 148 height 11
type input "C:\fakepath\Fecha transf.01-08 - N°2.pdf"
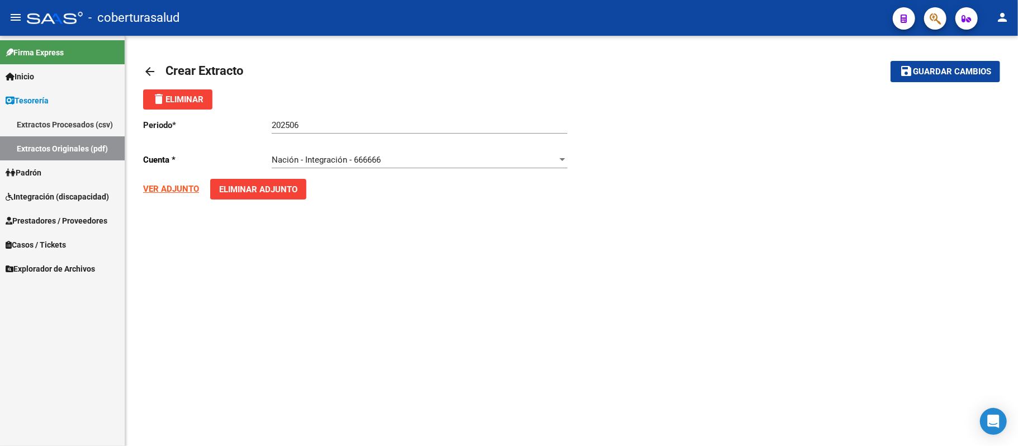
click at [911, 72] on mat-icon "save" at bounding box center [906, 70] width 13 height 13
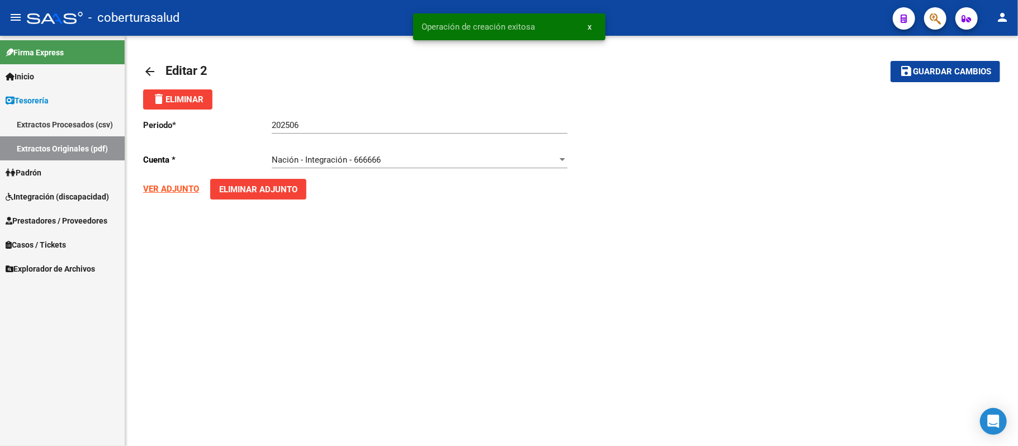
click at [144, 78] on link "arrow_back" at bounding box center [154, 71] width 22 height 26
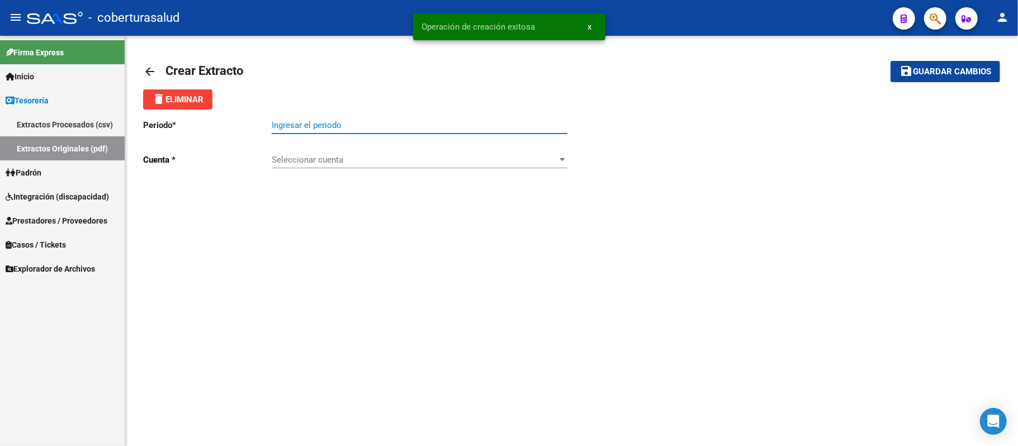
click at [331, 122] on input "Ingresar el periodo" at bounding box center [420, 125] width 296 height 10
paste input "202506"
type input "202506"
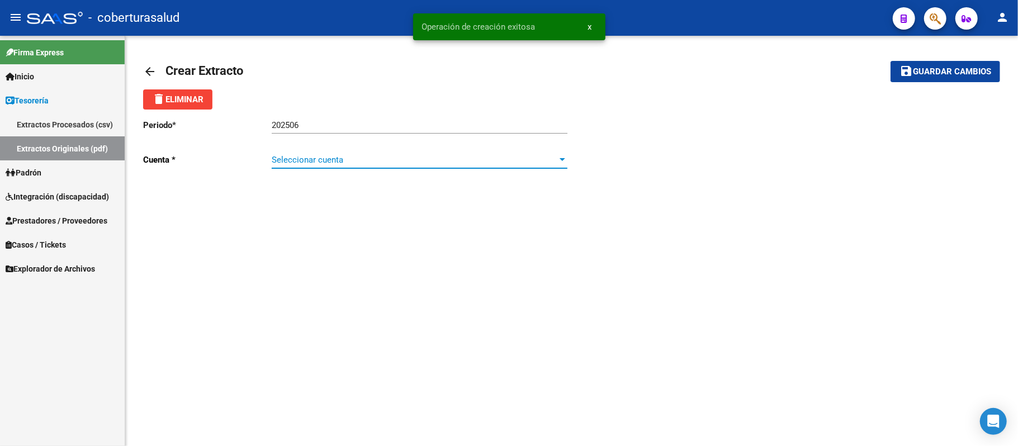
click at [311, 155] on span "Seleccionar cuenta" at bounding box center [415, 160] width 286 height 10
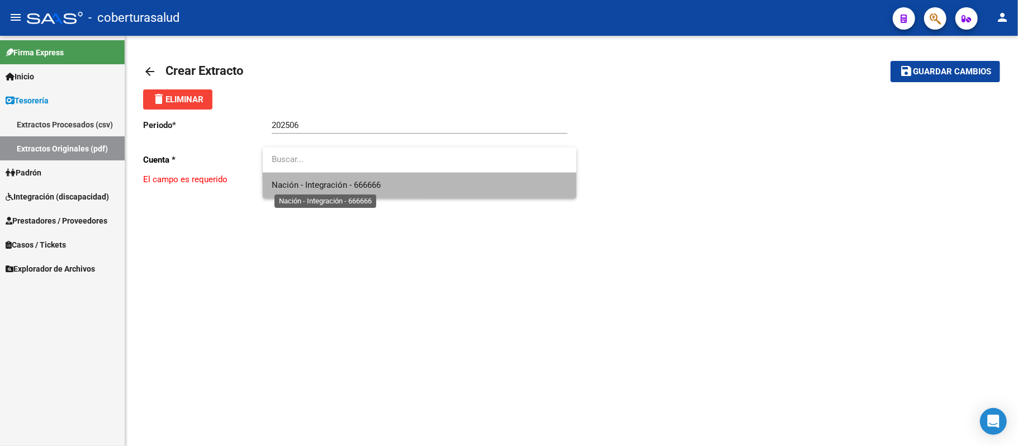
click at [286, 188] on span "Nación - Integración - 666666" at bounding box center [326, 185] width 109 height 10
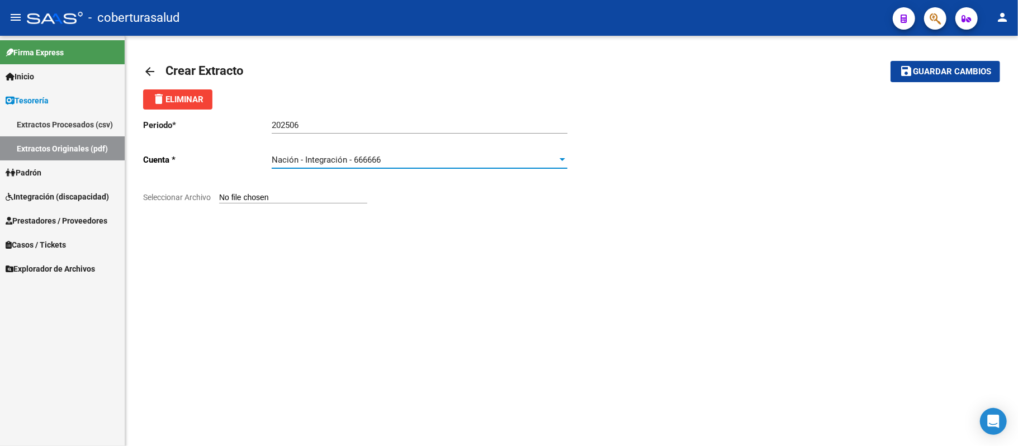
click at [248, 201] on input "Seleccionar Archivo" at bounding box center [293, 198] width 148 height 11
click at [154, 72] on mat-icon "arrow_back" at bounding box center [149, 71] width 13 height 13
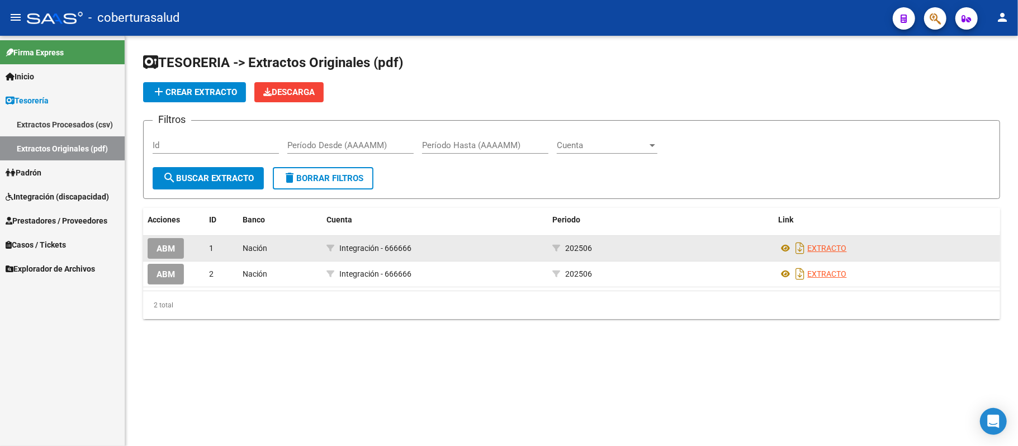
click at [184, 246] on div "ABM" at bounding box center [174, 248] width 53 height 21
click at [225, 247] on div "1" at bounding box center [221, 248] width 25 height 13
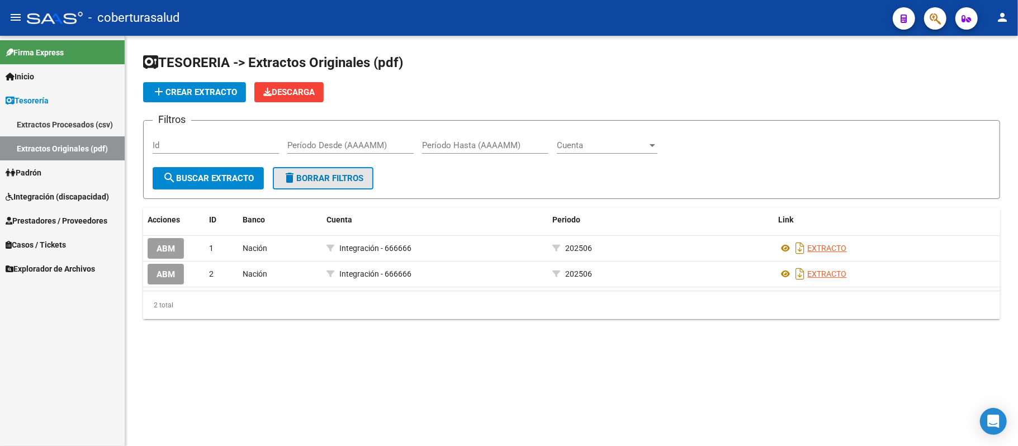
click at [334, 173] on span "delete Borrar Filtros" at bounding box center [323, 178] width 81 height 10
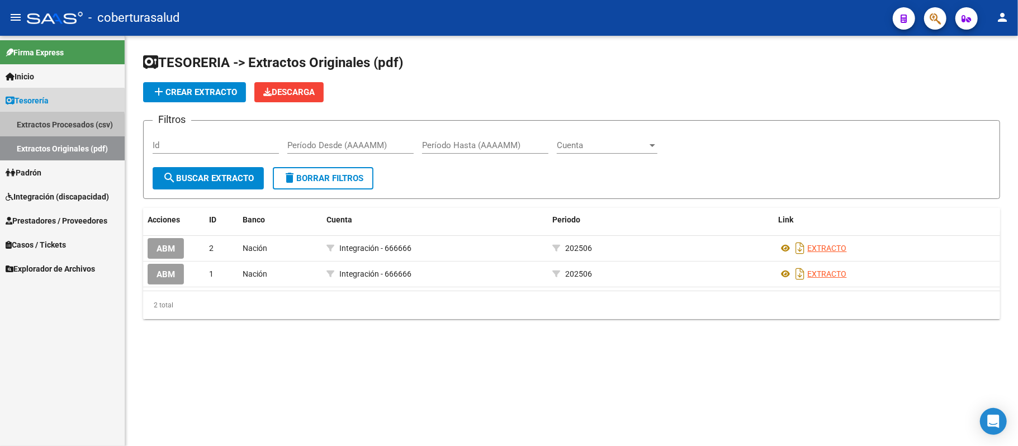
click at [57, 126] on link "Extractos Procesados (csv)" at bounding box center [62, 124] width 125 height 24
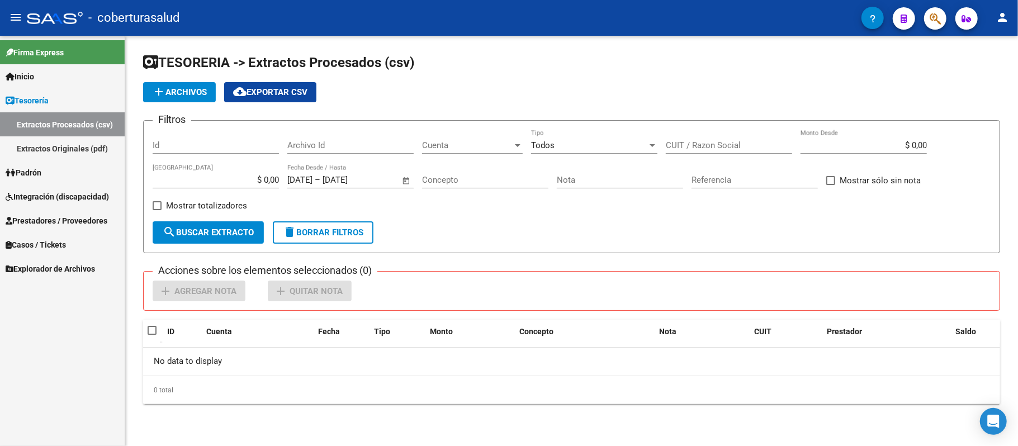
click at [60, 155] on link "Extractos Originales (pdf)" at bounding box center [62, 148] width 125 height 24
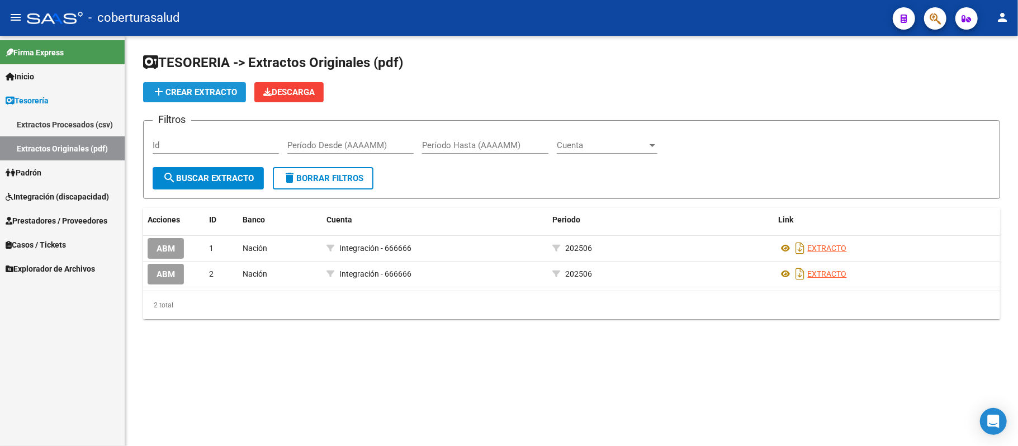
click at [195, 94] on span "add Crear Extracto" at bounding box center [194, 92] width 85 height 10
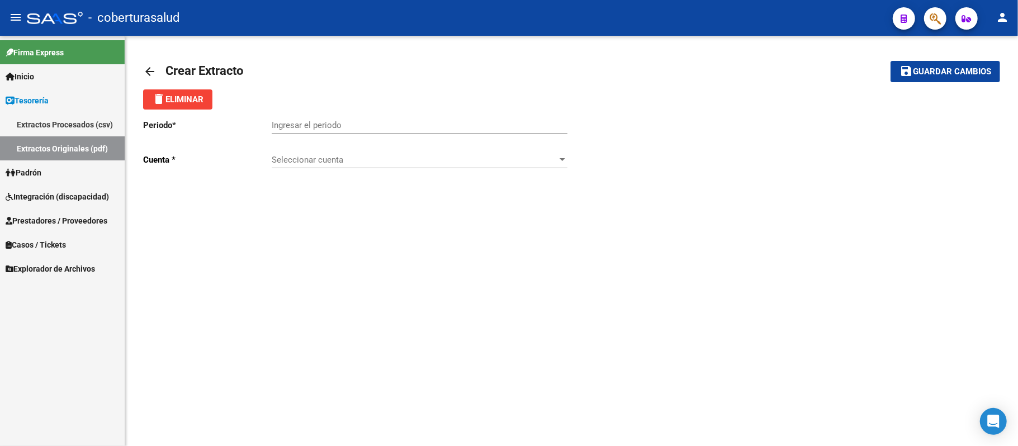
click at [152, 68] on mat-icon "arrow_back" at bounding box center [149, 71] width 13 height 13
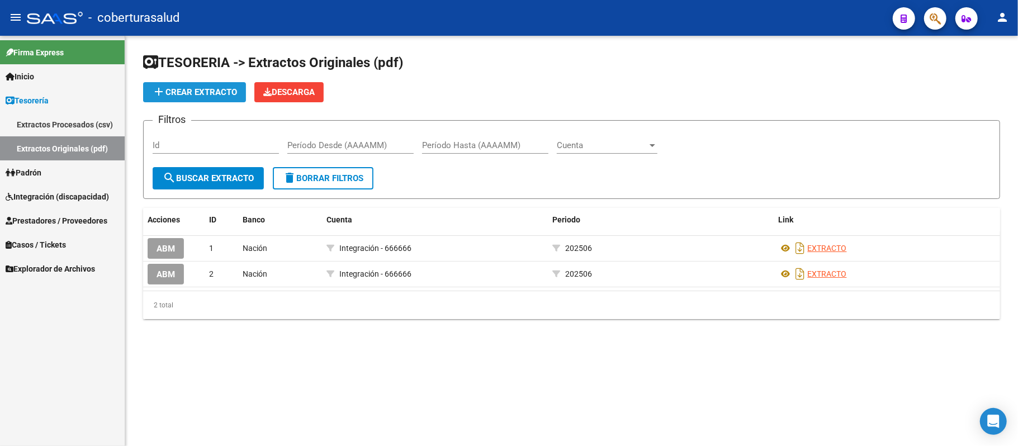
click at [198, 93] on span "add Crear Extracto" at bounding box center [194, 92] width 85 height 10
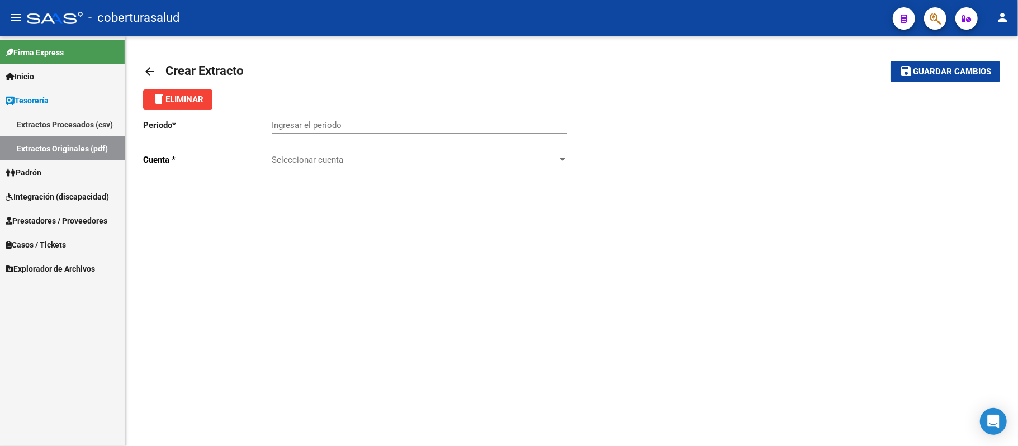
click at [329, 119] on div "Ingresar el periodo" at bounding box center [420, 122] width 296 height 24
paste input "202506"
type input "202506"
click at [314, 162] on span "Seleccionar cuenta" at bounding box center [415, 160] width 286 height 10
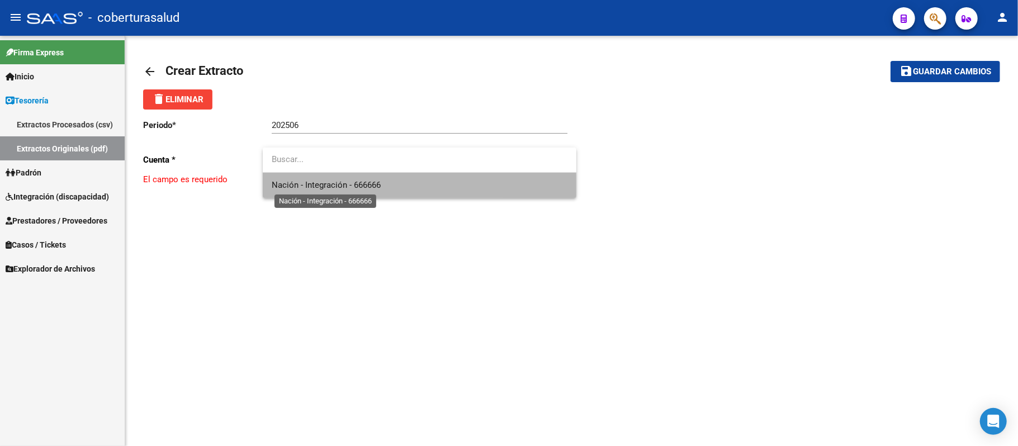
click at [326, 189] on span "Nación - Integración - 666666" at bounding box center [326, 185] width 109 height 10
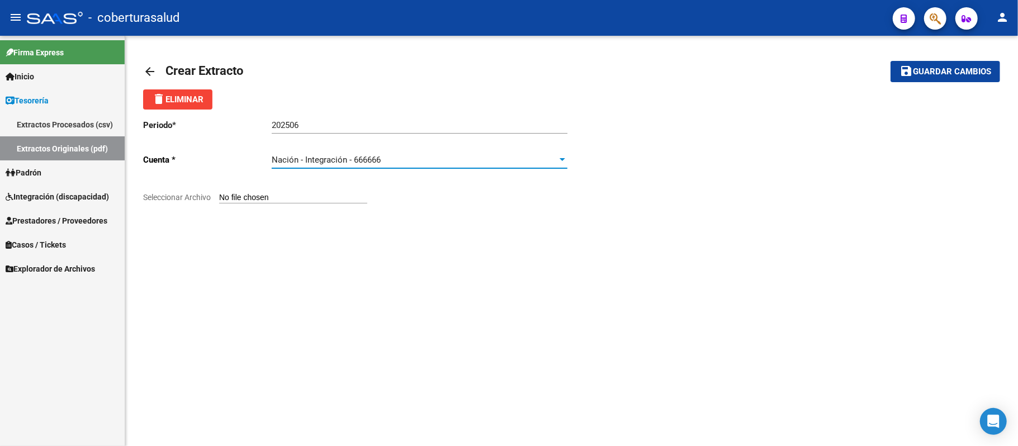
click at [284, 195] on input "Seleccionar Archivo" at bounding box center [293, 198] width 148 height 11
type input "C:\fakepath\904302_202506_01.pdf"
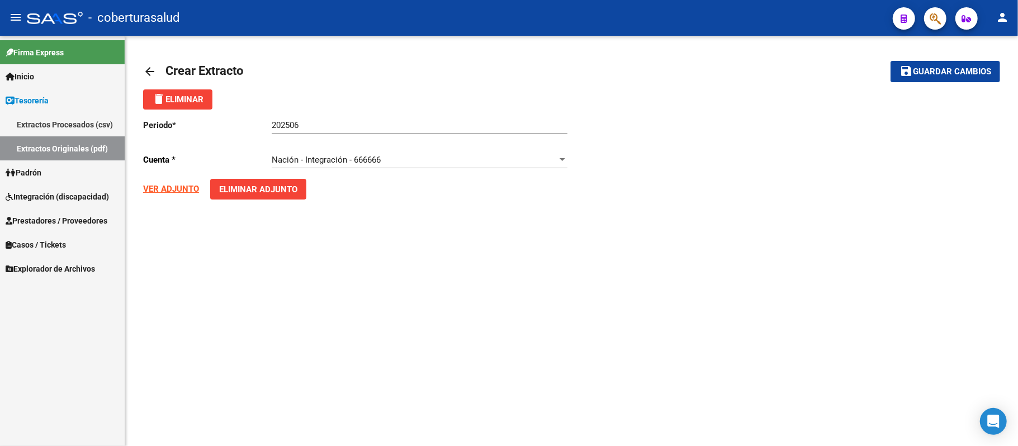
click at [936, 72] on span "Guardar cambios" at bounding box center [952, 72] width 78 height 10
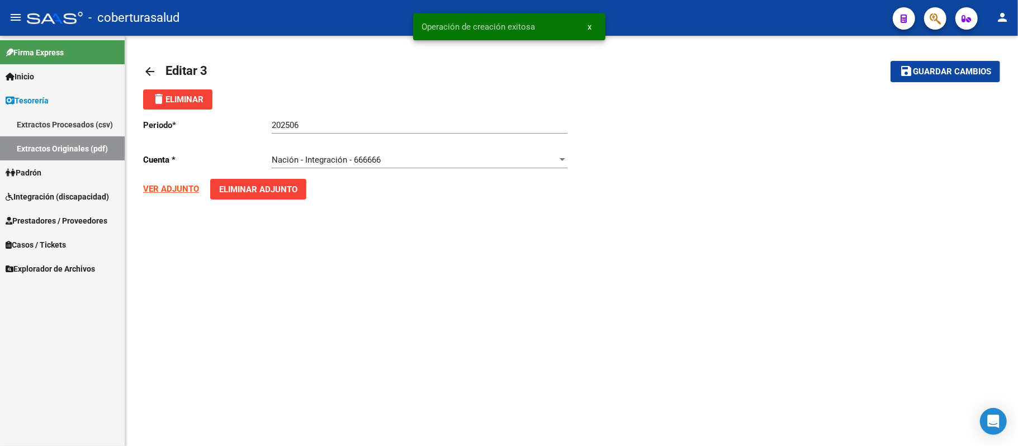
drag, startPoint x: 150, startPoint y: 72, endPoint x: 395, endPoint y: 99, distance: 246.4
click at [395, 99] on div "arrow_back Editar 3 save Guardar cambios delete Eliminar Periodo * 202506 Ingre…" at bounding box center [571, 133] width 857 height 158
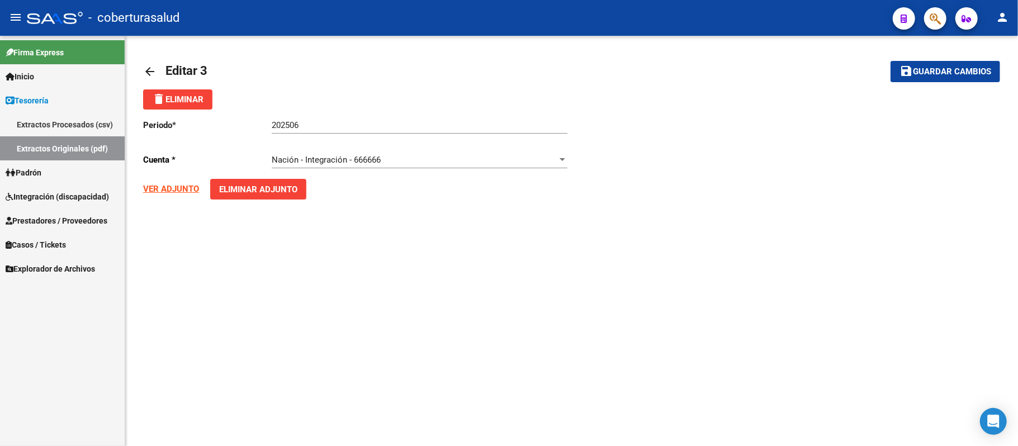
click at [143, 72] on mat-icon "arrow_back" at bounding box center [149, 71] width 13 height 13
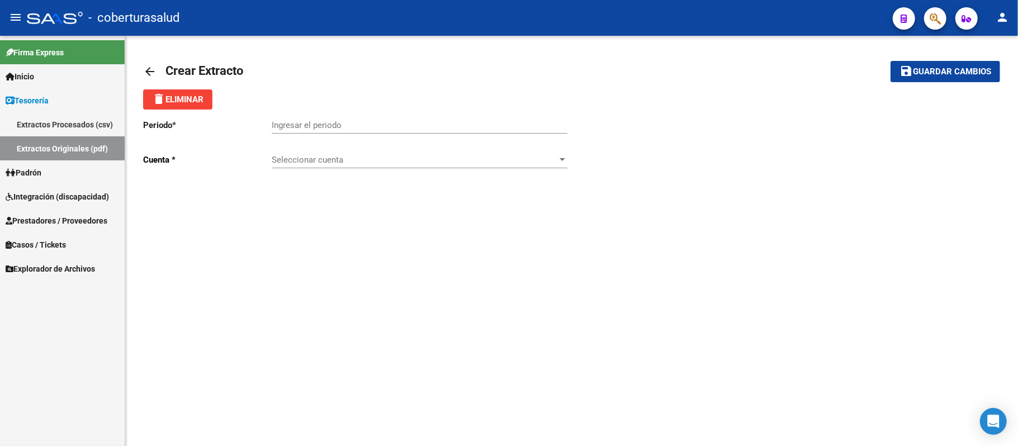
click at [337, 130] on input "Ingresar el periodo" at bounding box center [420, 125] width 296 height 10
paste input "202506"
type input "202506"
click at [342, 157] on span "Seleccionar cuenta" at bounding box center [415, 160] width 286 height 10
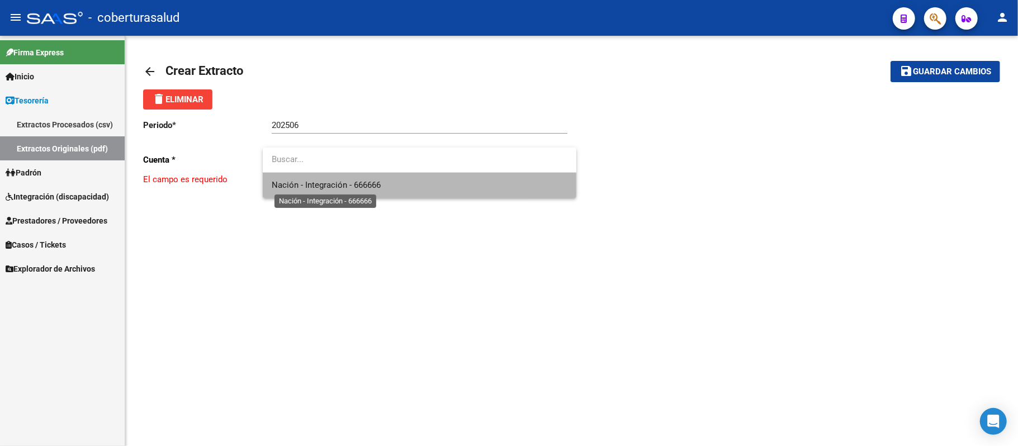
click at [338, 182] on span "Nación - Integración - 666666" at bounding box center [326, 185] width 109 height 10
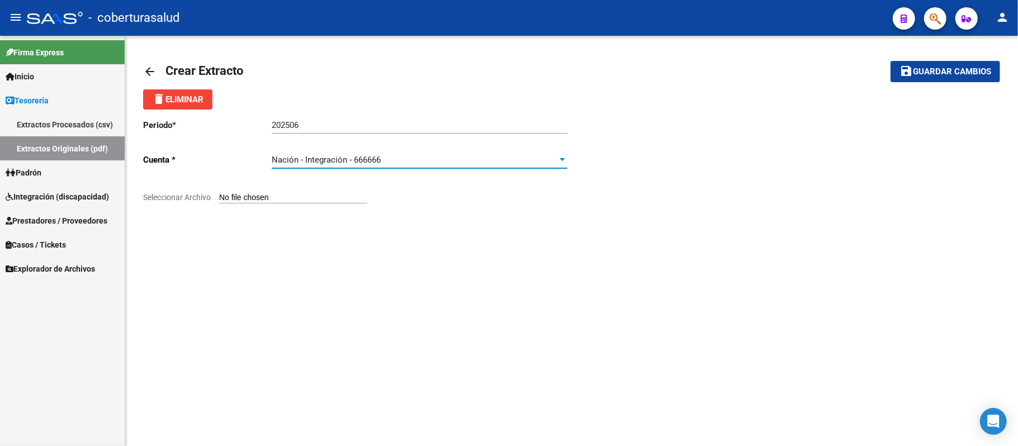
click at [285, 200] on input "Seleccionar Archivo" at bounding box center [293, 198] width 148 height 11
type input "C:\fakepath\904302_202506_02.pdf"
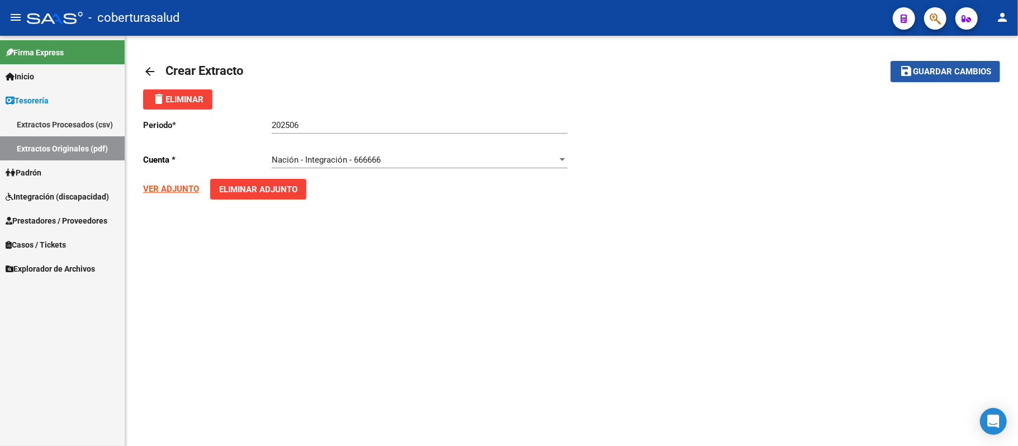
click at [960, 70] on span "Guardar cambios" at bounding box center [952, 72] width 78 height 10
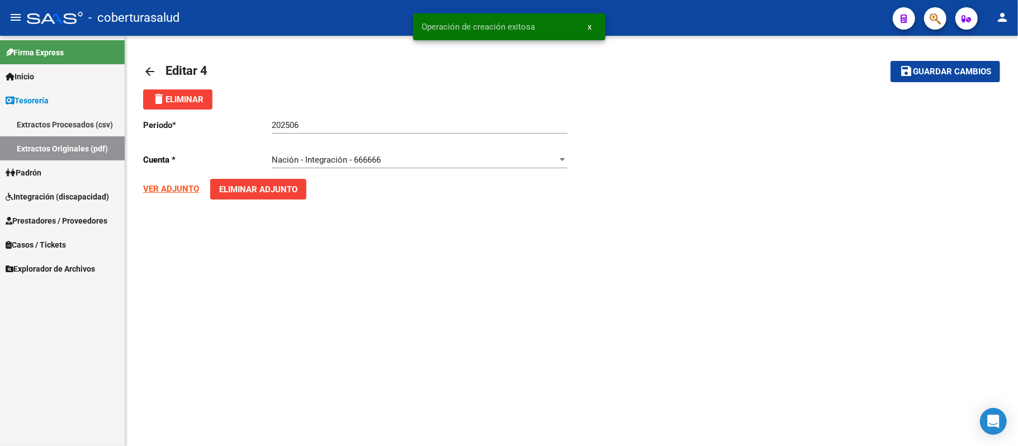
click at [149, 69] on mat-icon "arrow_back" at bounding box center [149, 71] width 13 height 13
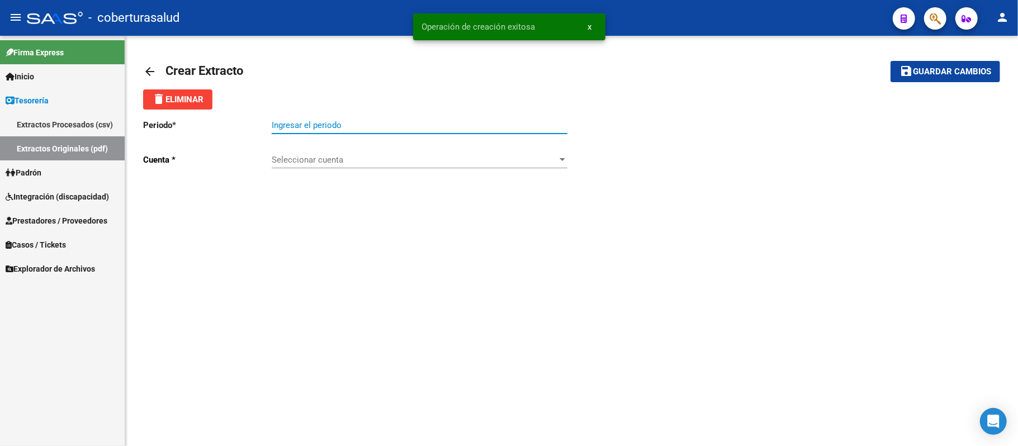
click at [399, 126] on input "Ingresar el periodo" at bounding box center [420, 125] width 296 height 10
paste input "202506"
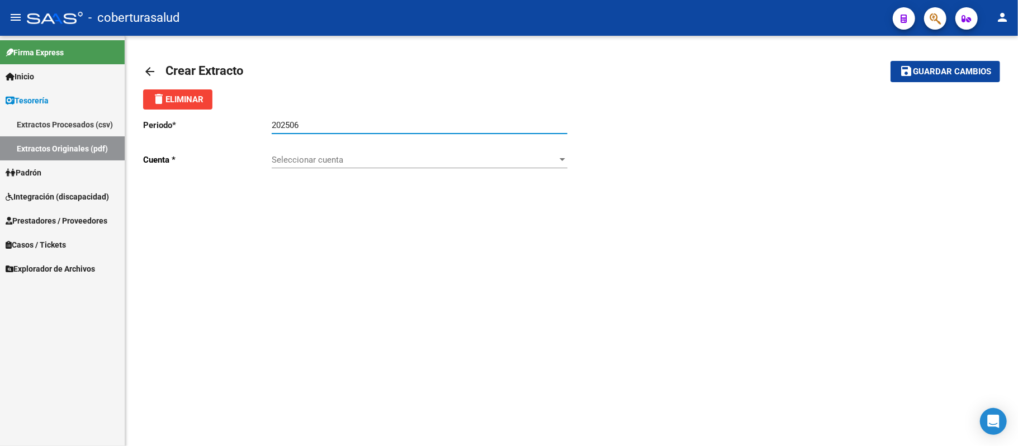
type input "202506"
click at [367, 159] on span "Seleccionar cuenta" at bounding box center [415, 160] width 286 height 10
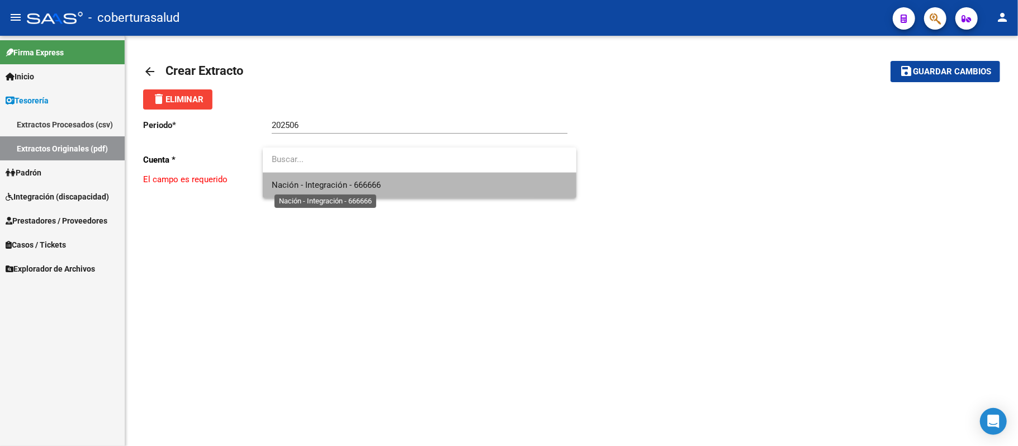
click at [342, 188] on span "Nación - Integración - 666666" at bounding box center [326, 185] width 109 height 10
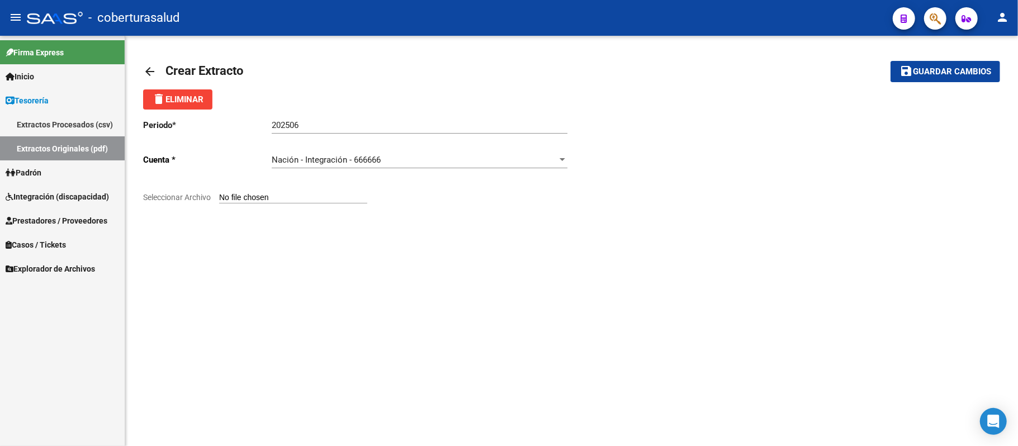
click at [284, 193] on input "Seleccionar Archivo" at bounding box center [293, 198] width 148 height 11
type input "C:\fakepath\904302_202506_03.pdf"
click at [942, 67] on span "Guardar cambios" at bounding box center [952, 72] width 78 height 10
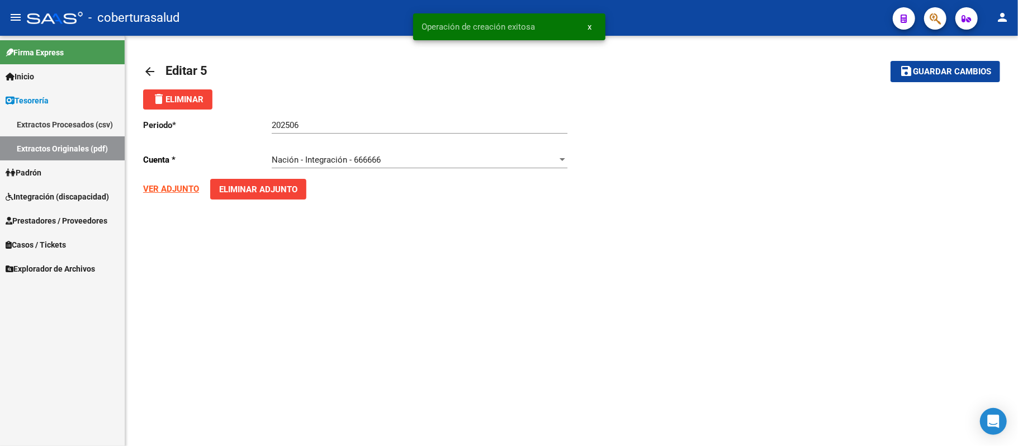
click at [154, 63] on link "arrow_back" at bounding box center [154, 71] width 22 height 26
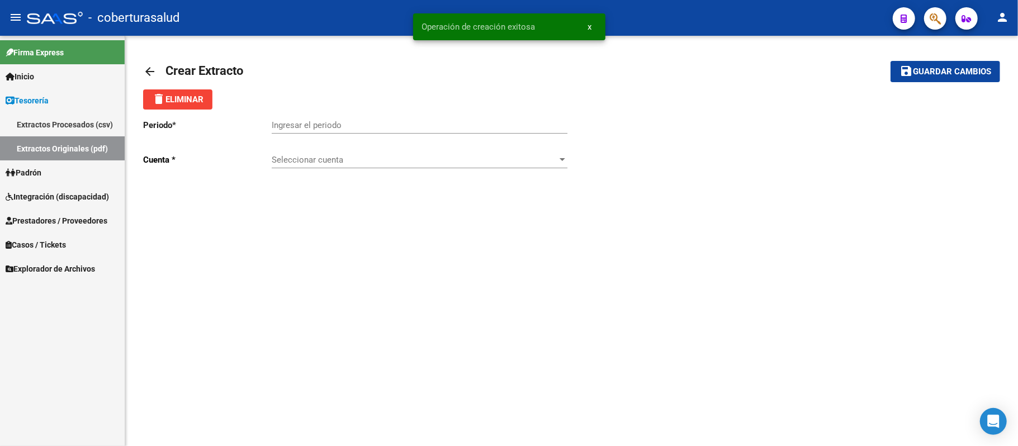
click at [320, 125] on input "Ingresar el periodo" at bounding box center [420, 125] width 296 height 10
paste input "202506"
type input "202506"
click at [323, 158] on span "Seleccionar cuenta" at bounding box center [415, 160] width 286 height 10
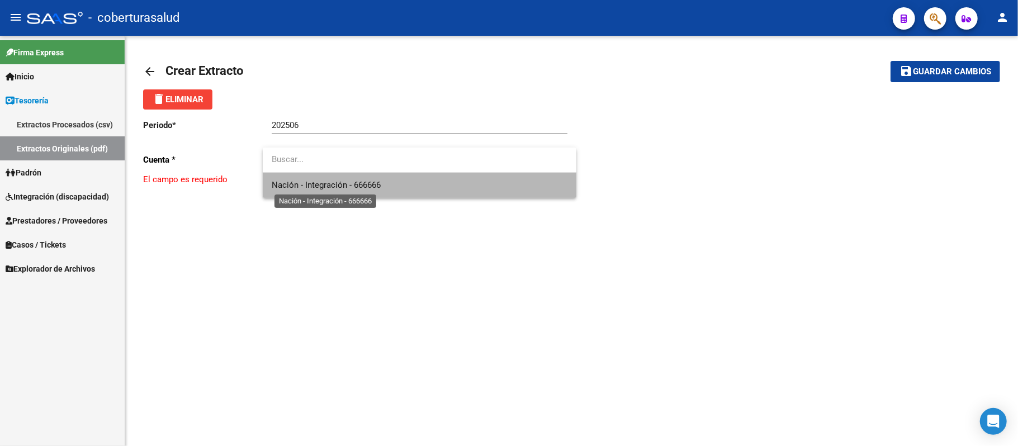
click at [322, 183] on span "Nación - Integración - 666666" at bounding box center [326, 185] width 109 height 10
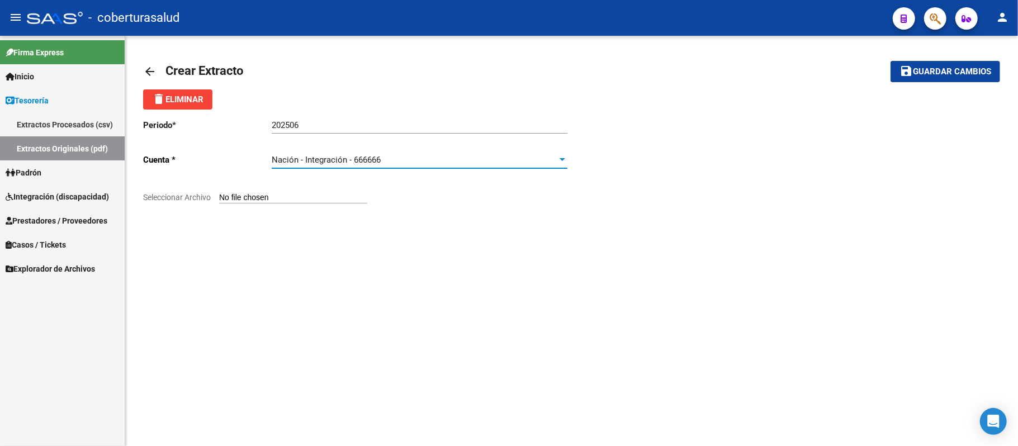
click at [276, 200] on input "Seleccionar Archivo" at bounding box center [293, 198] width 148 height 11
type input "C:\fakepath\904302_202506_04.pdf"
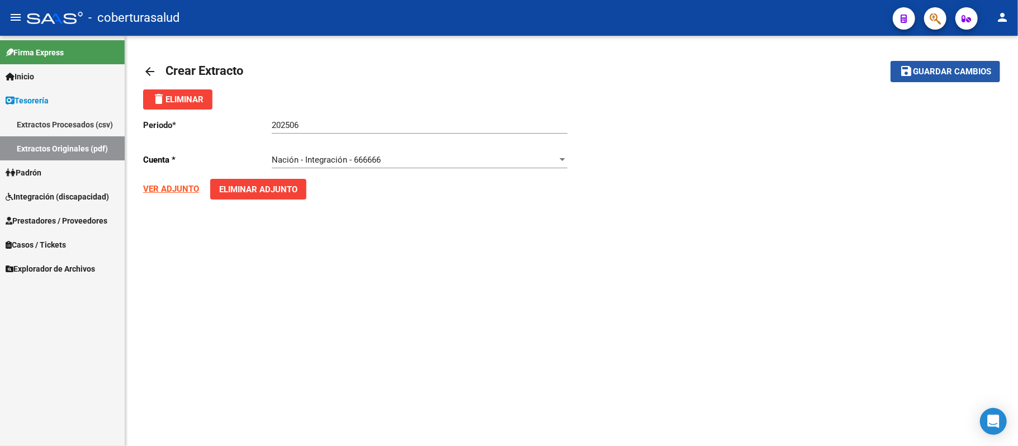
click at [944, 72] on span "Guardar cambios" at bounding box center [952, 72] width 78 height 10
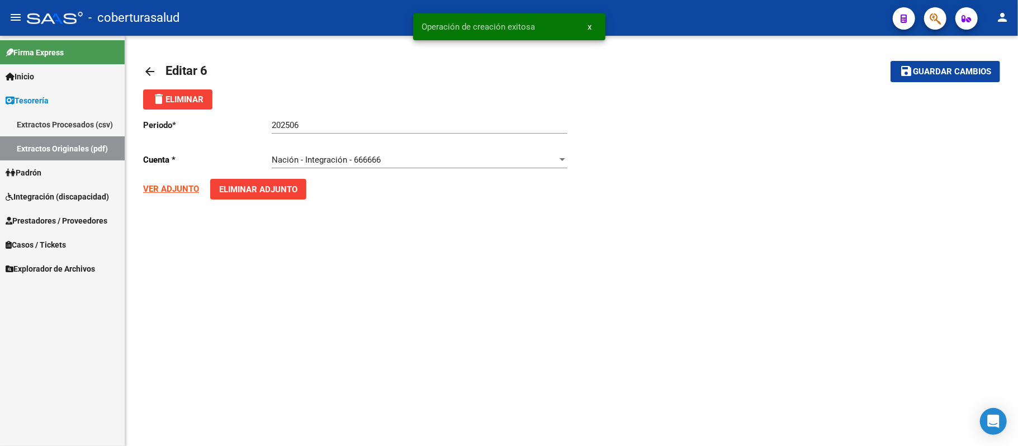
click at [148, 73] on mat-icon "arrow_back" at bounding box center [149, 71] width 13 height 13
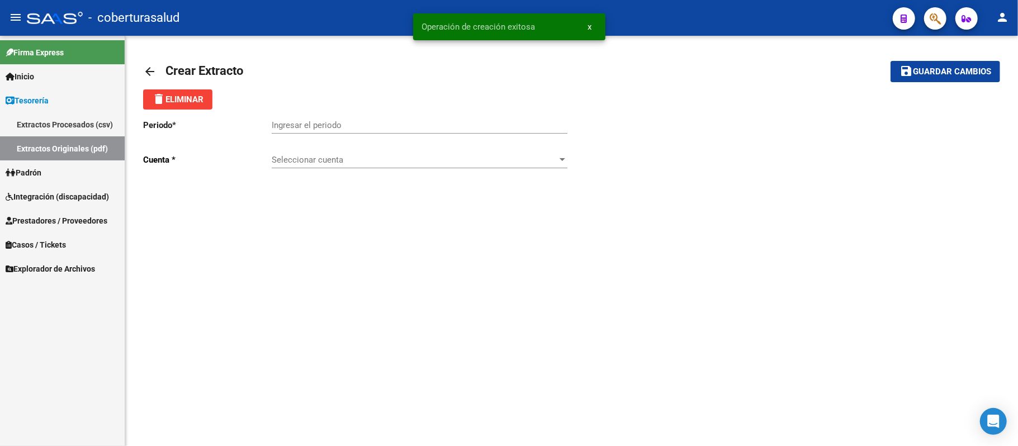
click at [148, 76] on mat-icon "arrow_back" at bounding box center [149, 71] width 13 height 13
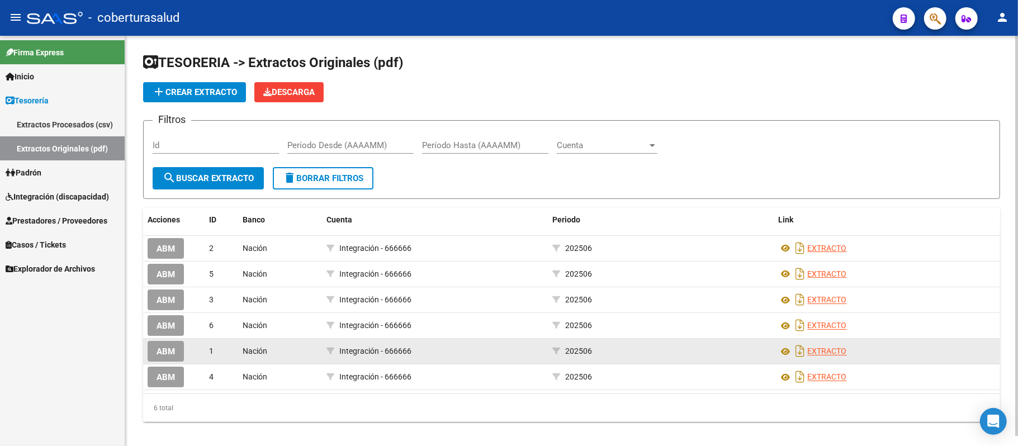
scroll to position [11, 0]
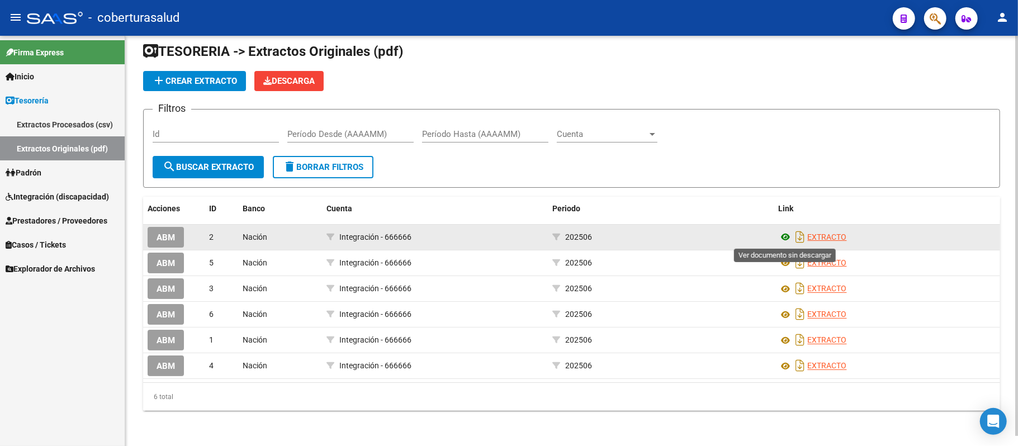
click at [785, 238] on icon at bounding box center [786, 236] width 15 height 13
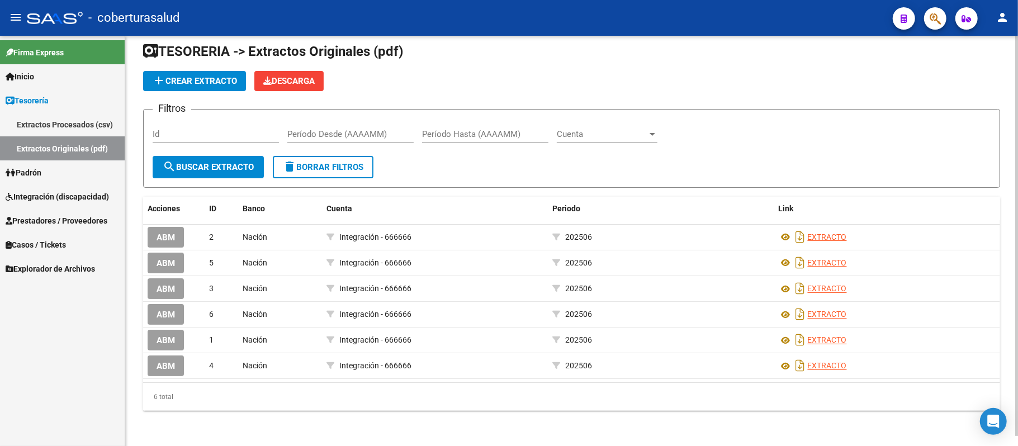
click at [191, 86] on button "add Crear Extracto" at bounding box center [194, 81] width 103 height 20
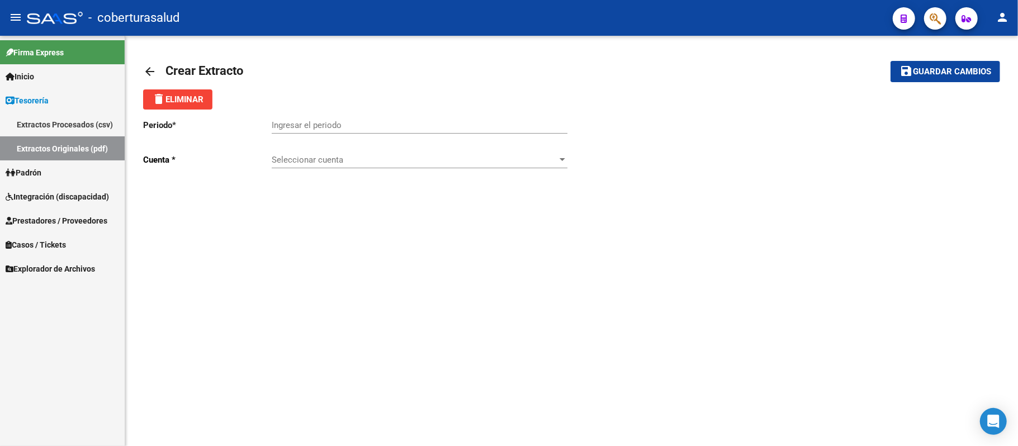
click at [320, 126] on input "Ingresar el periodo" at bounding box center [420, 125] width 296 height 10
paste input "202506"
type input "202506"
click at [338, 157] on span "Seleccionar cuenta" at bounding box center [415, 160] width 286 height 10
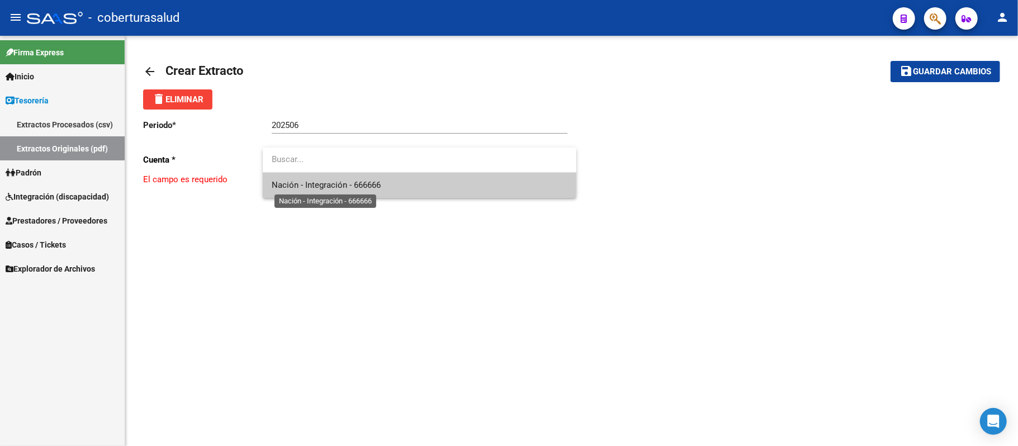
click at [318, 184] on span "Nación - Integración - 666666" at bounding box center [326, 185] width 109 height 10
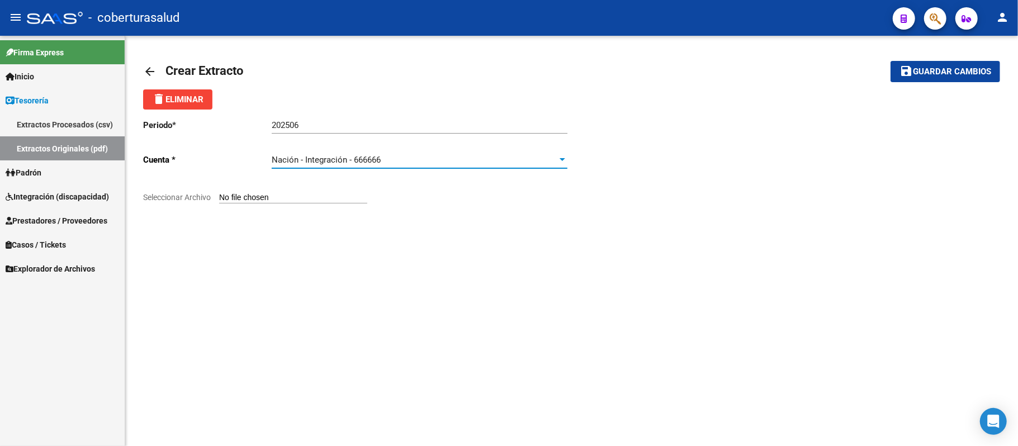
click at [274, 195] on input "Seleccionar Archivo" at bounding box center [293, 198] width 148 height 11
type input "C:\fakepath\904302_202506_05.pdf"
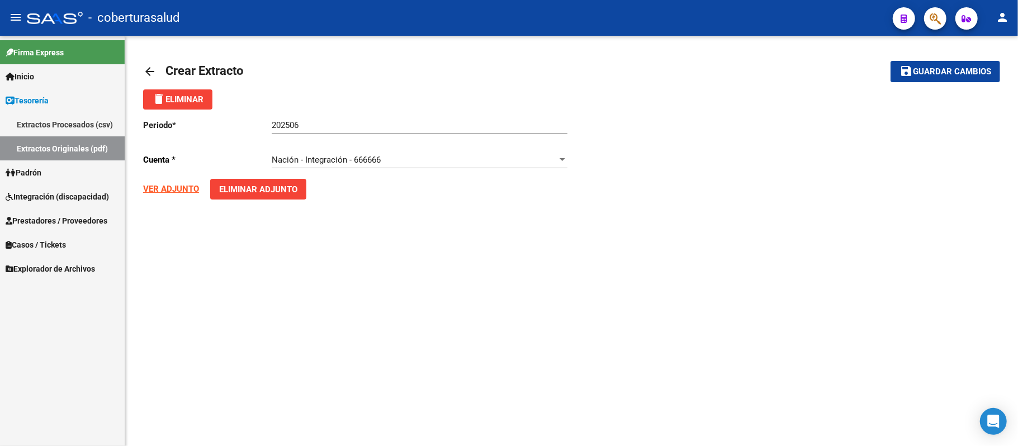
click at [950, 63] on button "save Guardar cambios" at bounding box center [946, 71] width 110 height 21
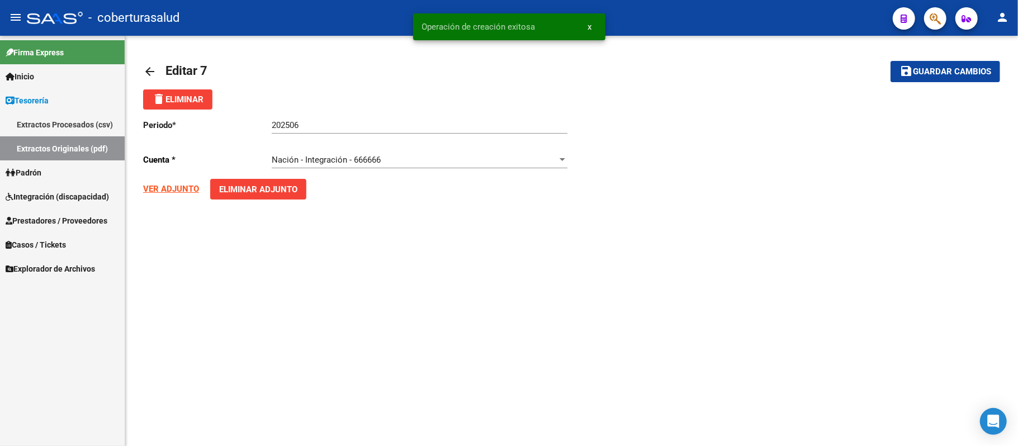
click at [144, 73] on mat-icon "arrow_back" at bounding box center [149, 71] width 13 height 13
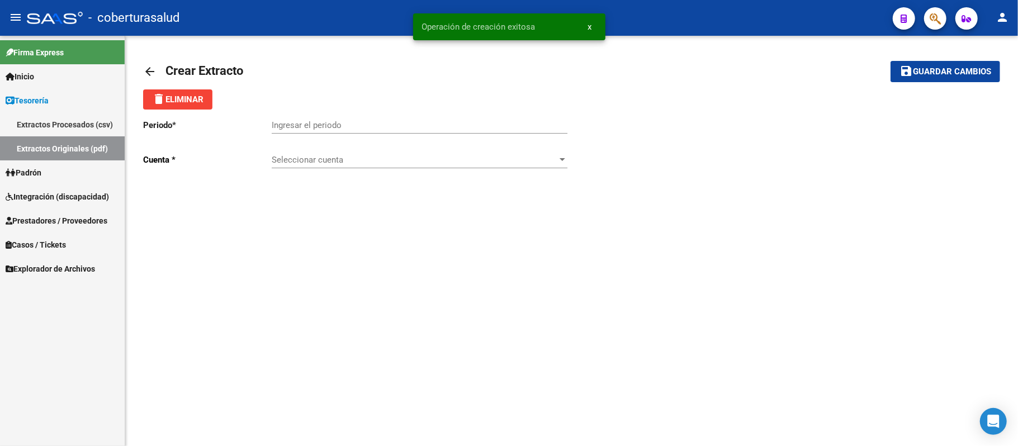
click at [152, 74] on mat-icon "arrow_back" at bounding box center [149, 71] width 13 height 13
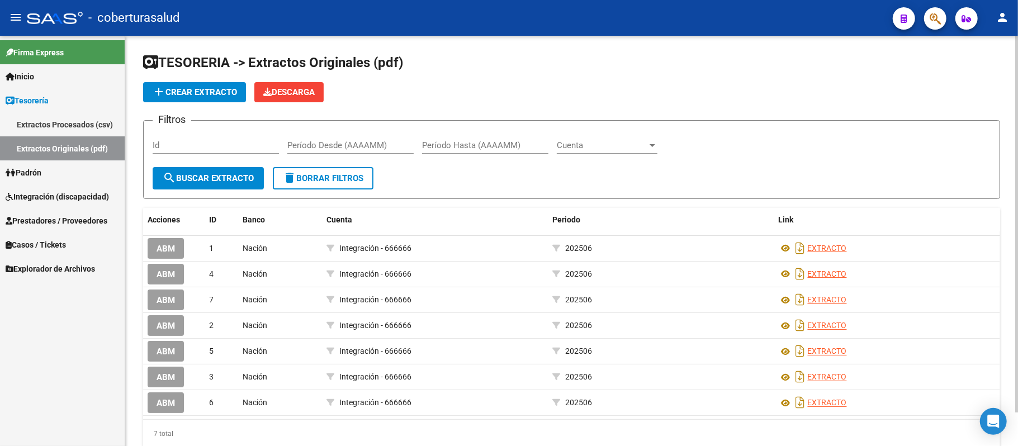
click at [205, 88] on span "add Crear Extracto" at bounding box center [194, 92] width 85 height 10
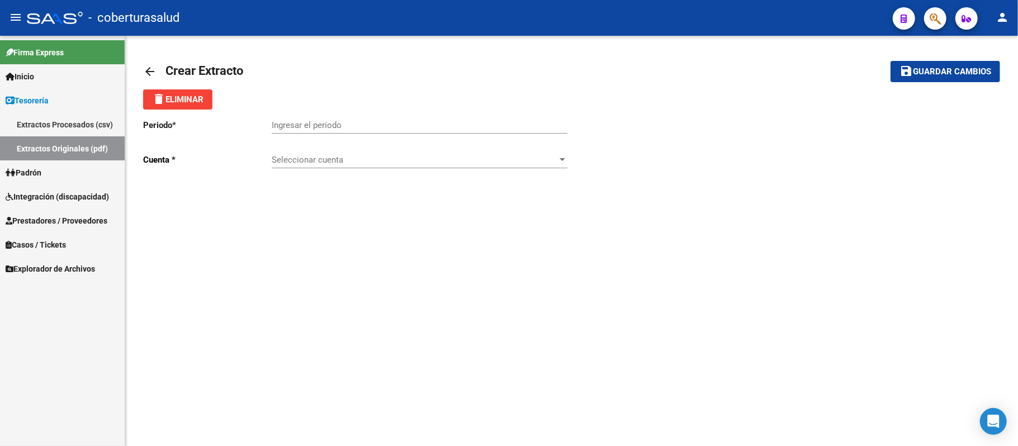
click at [330, 124] on input "Ingresar el periodo" at bounding box center [420, 125] width 296 height 10
paste input "202506"
type input "202506"
click at [320, 159] on span "Seleccionar cuenta" at bounding box center [415, 160] width 286 height 10
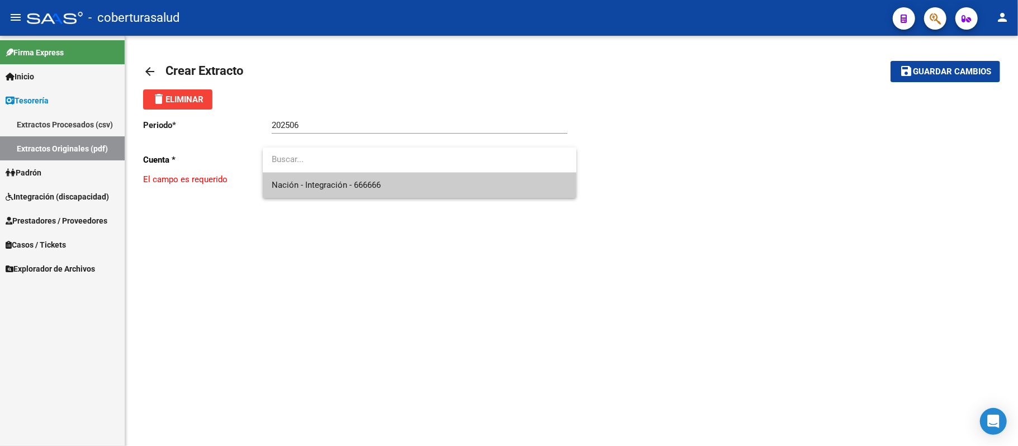
click at [323, 191] on span "Nación - Integración - 666666" at bounding box center [420, 185] width 296 height 25
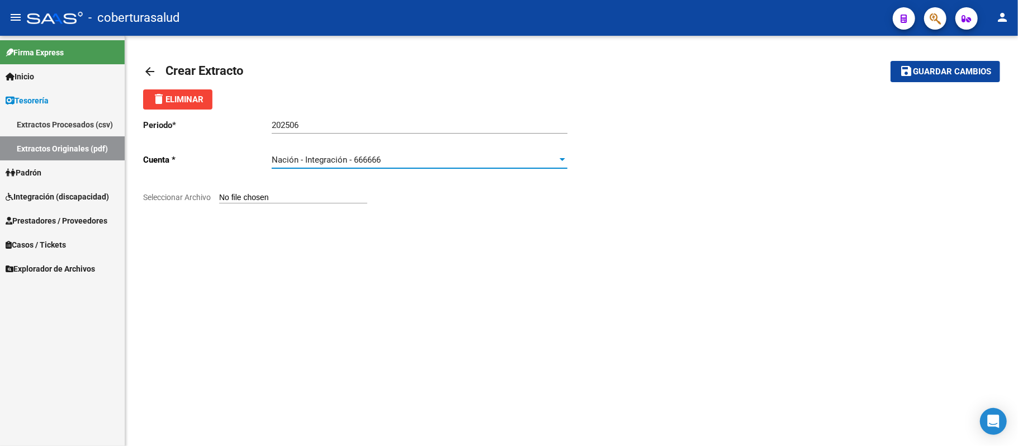
click at [286, 204] on input "Seleccionar Archivo" at bounding box center [293, 198] width 148 height 11
type input "C:\fakepath\904302_202506_06.pdf"
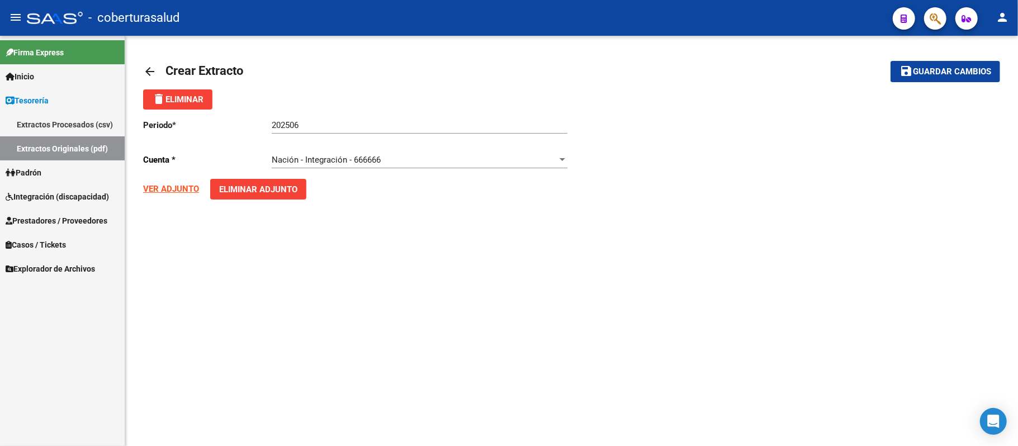
click at [958, 70] on span "Guardar cambios" at bounding box center [952, 72] width 78 height 10
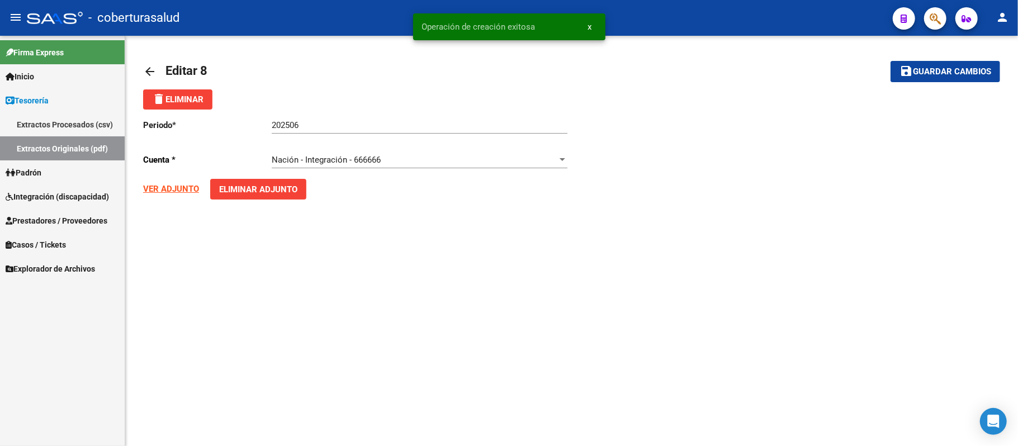
click at [148, 73] on mat-icon "arrow_back" at bounding box center [149, 71] width 13 height 13
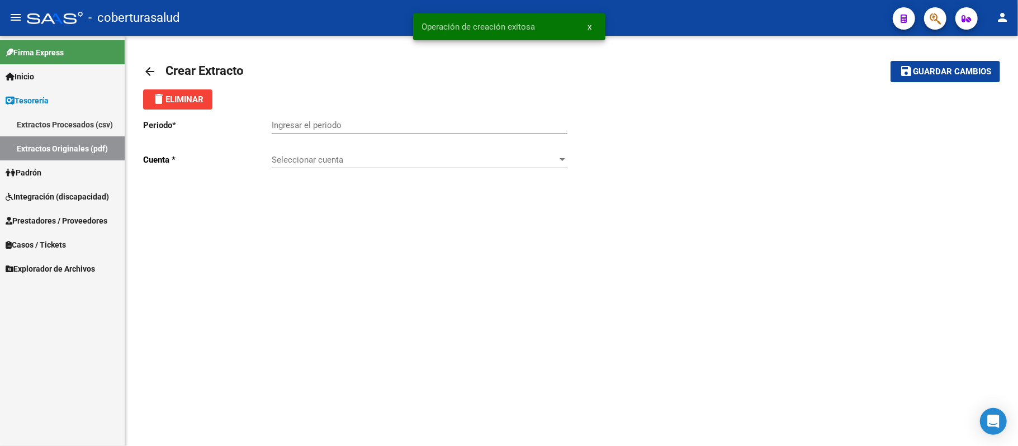
click at [148, 73] on mat-icon "arrow_back" at bounding box center [149, 71] width 13 height 13
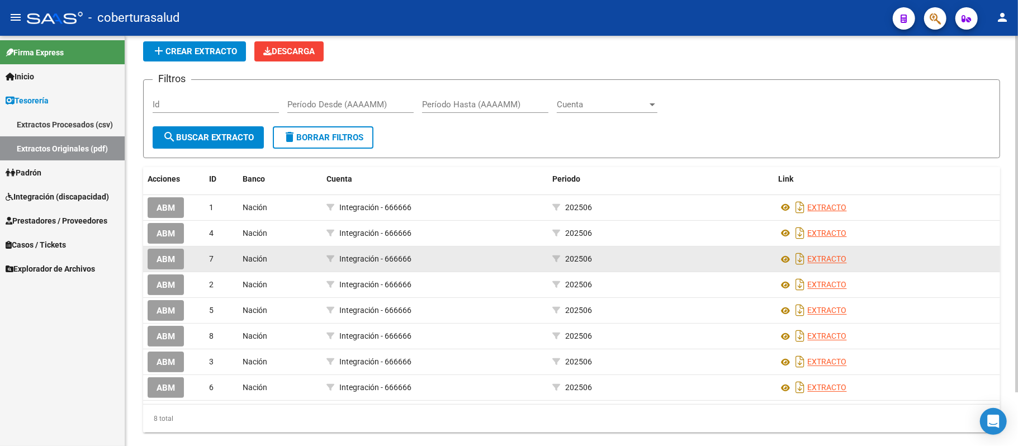
scroll to position [63, 0]
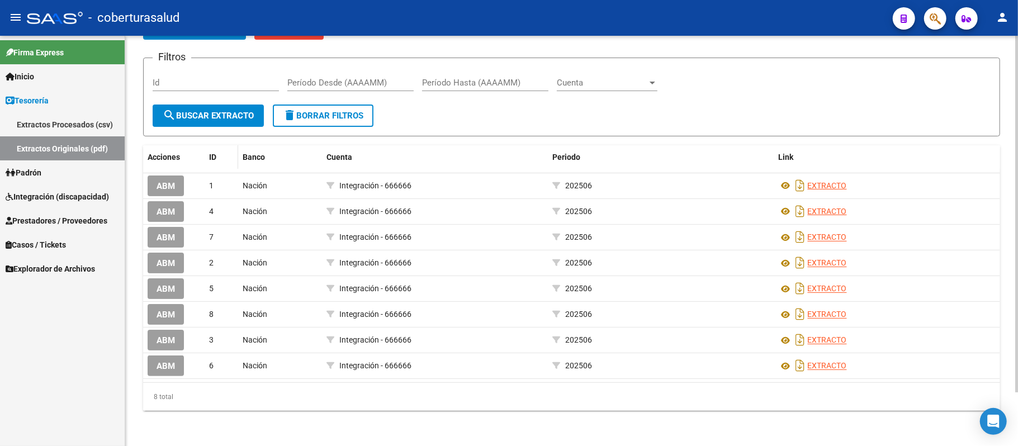
click at [216, 163] on datatable-header-cell "ID" at bounding box center [222, 157] width 34 height 24
click at [259, 160] on span "Banco" at bounding box center [254, 157] width 22 height 9
click at [216, 155] on span "ID" at bounding box center [212, 157] width 7 height 9
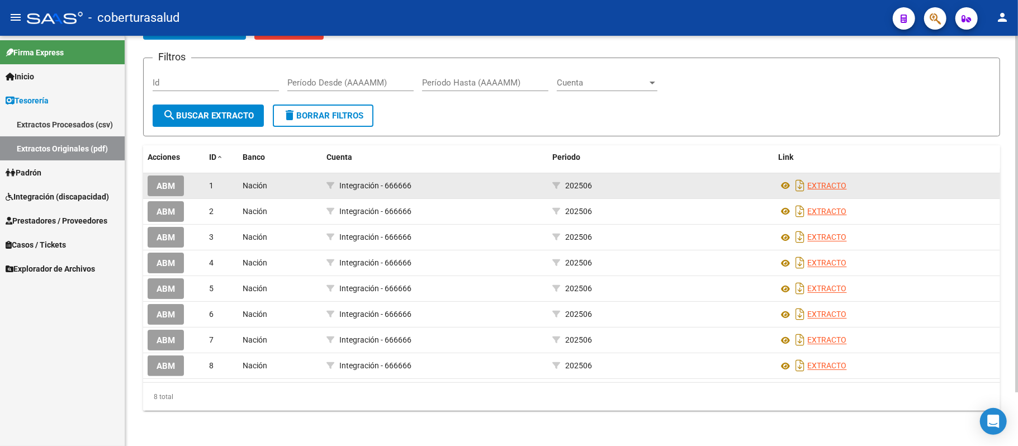
scroll to position [0, 0]
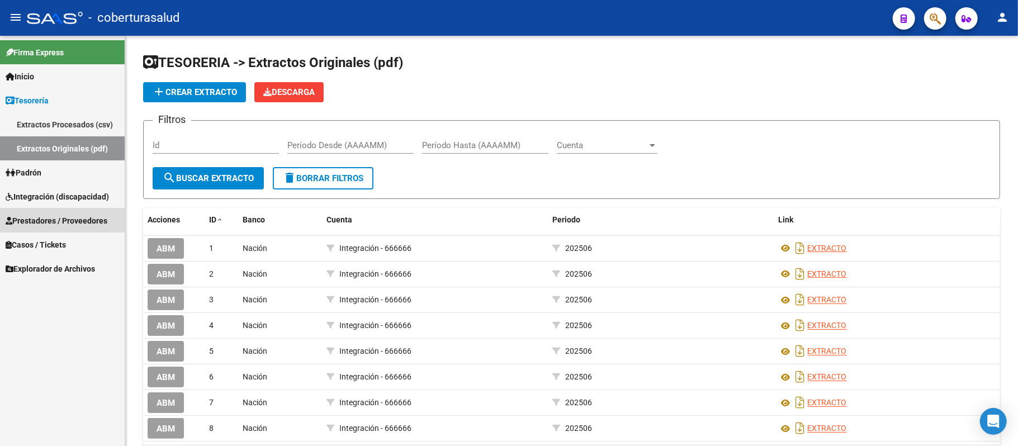
click at [68, 217] on span "Prestadores / Proveedores" at bounding box center [57, 221] width 102 height 12
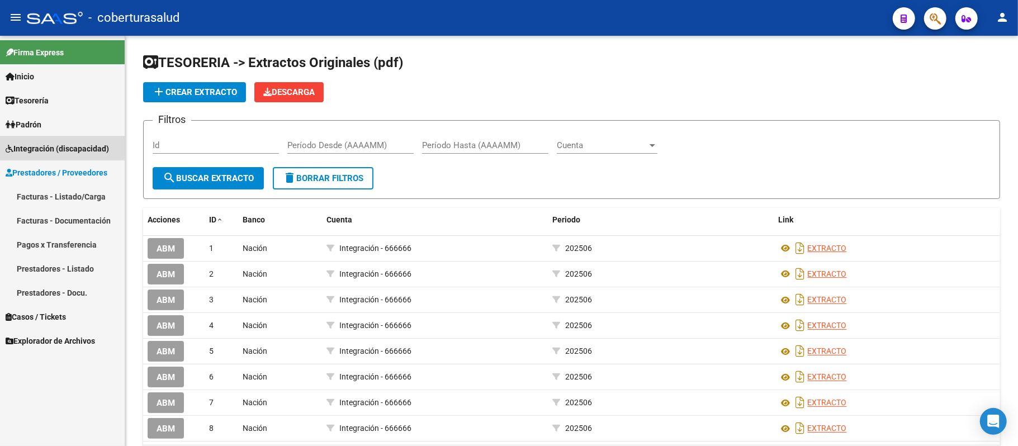
click at [63, 144] on span "Integración (discapacidad)" at bounding box center [57, 149] width 103 height 12
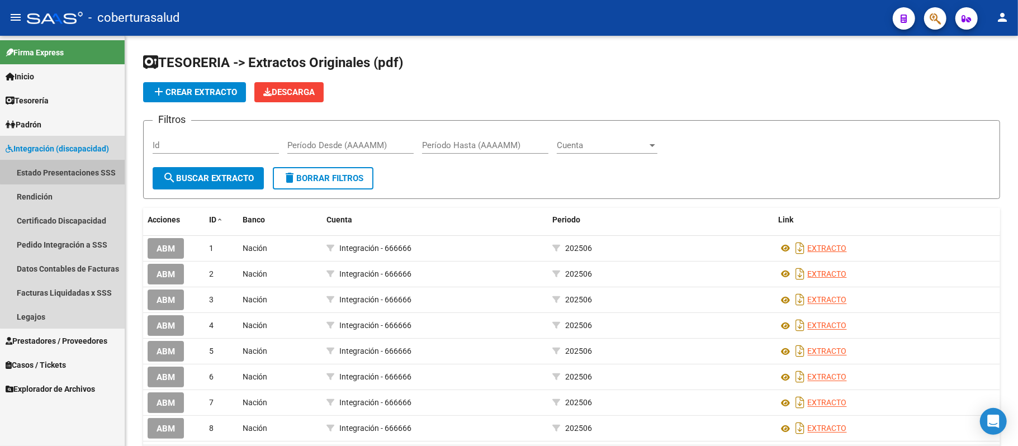
click at [81, 166] on link "Estado Presentaciones SSS" at bounding box center [62, 172] width 125 height 24
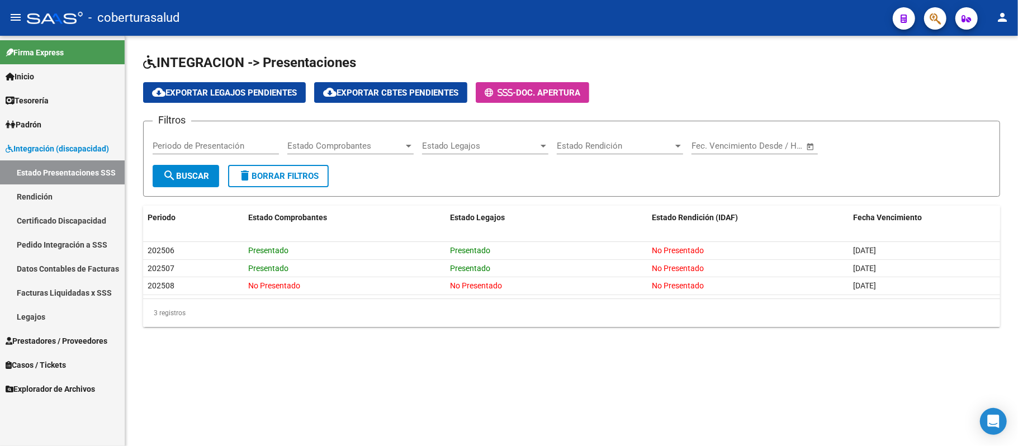
click at [63, 236] on link "Pedido Integración a SSS" at bounding box center [62, 245] width 125 height 24
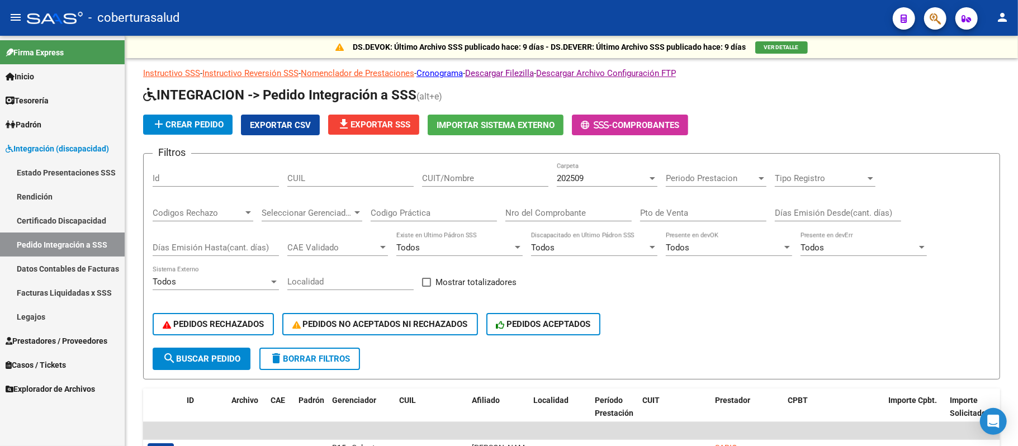
click at [70, 177] on link "Estado Presentaciones SSS" at bounding box center [62, 172] width 125 height 24
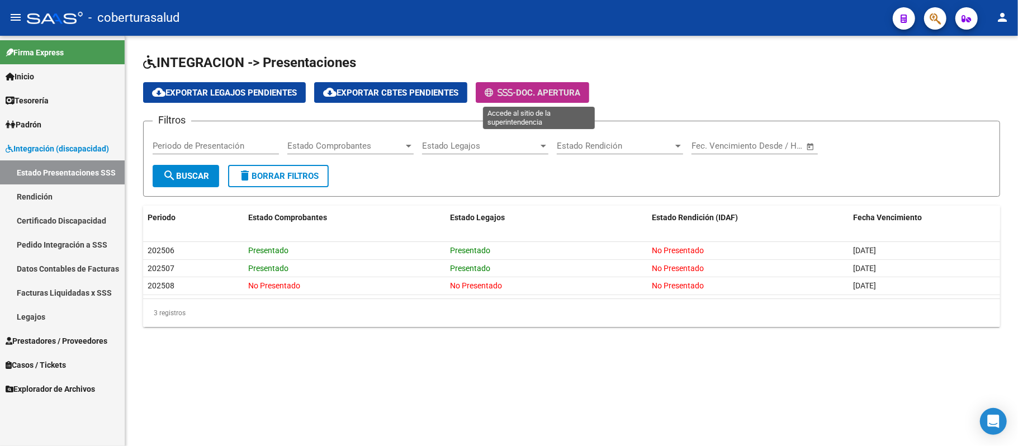
click at [546, 93] on span "Doc. Apertura" at bounding box center [548, 93] width 64 height 10
click at [565, 84] on button "- Doc. Apertura" at bounding box center [532, 92] width 113 height 21
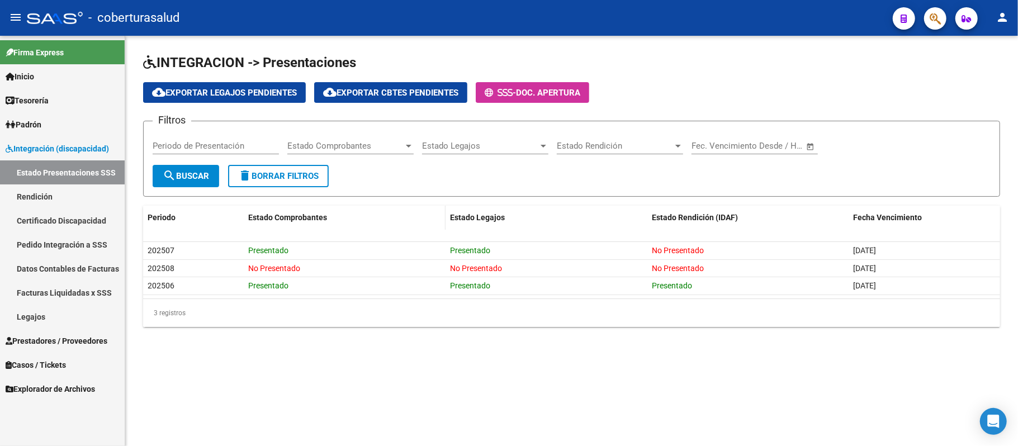
click at [296, 213] on span "Estado Comprobantes" at bounding box center [287, 217] width 79 height 9
click at [171, 218] on span "Periodo" at bounding box center [162, 217] width 28 height 9
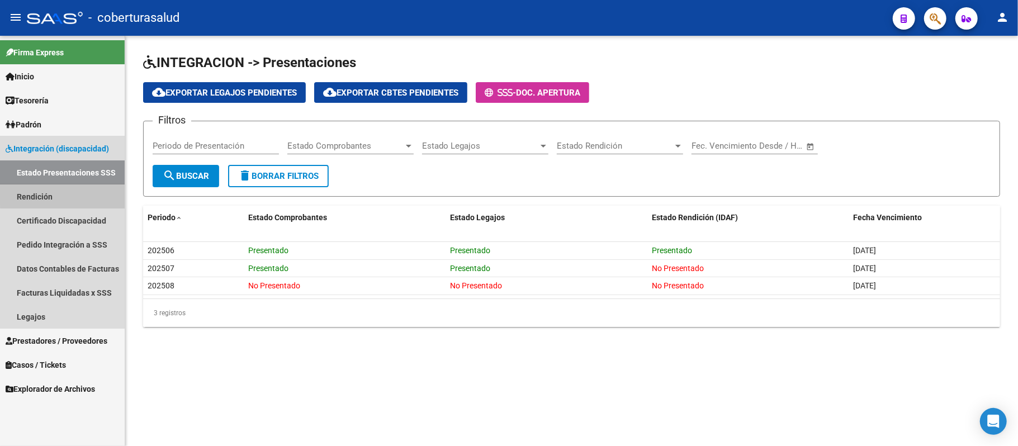
click at [81, 192] on link "Rendición" at bounding box center [62, 196] width 125 height 24
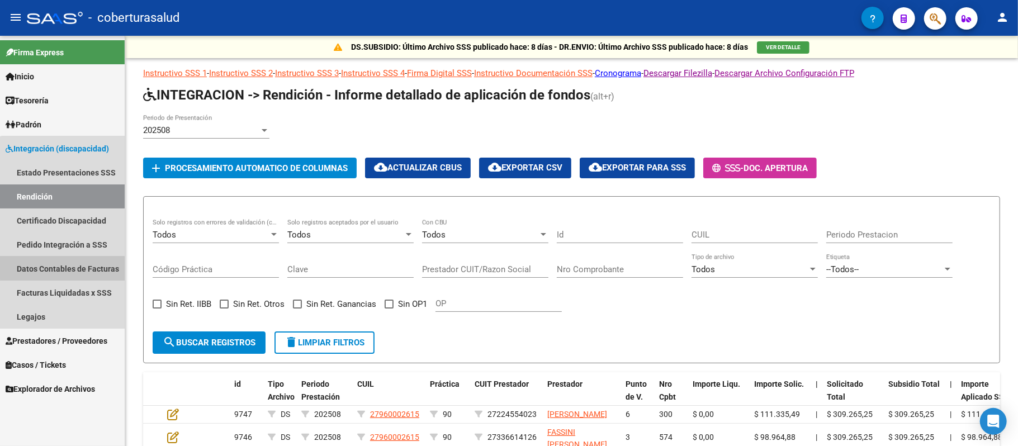
click at [74, 265] on link "Datos Contables de Facturas" at bounding box center [62, 269] width 125 height 24
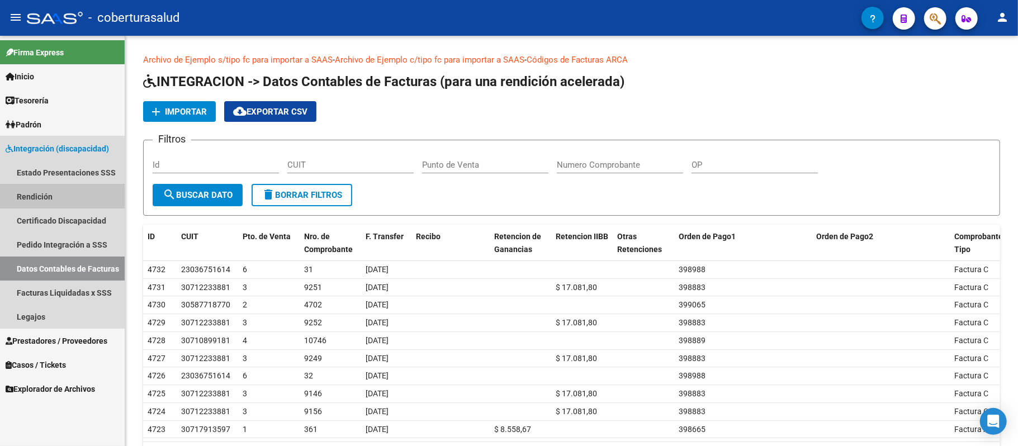
click at [41, 201] on link "Rendición" at bounding box center [62, 196] width 125 height 24
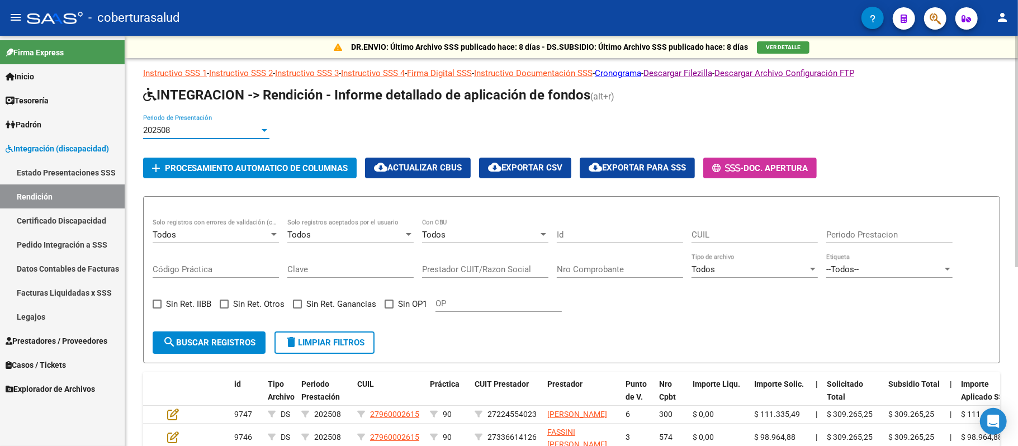
click at [264, 134] on div at bounding box center [264, 130] width 10 height 9
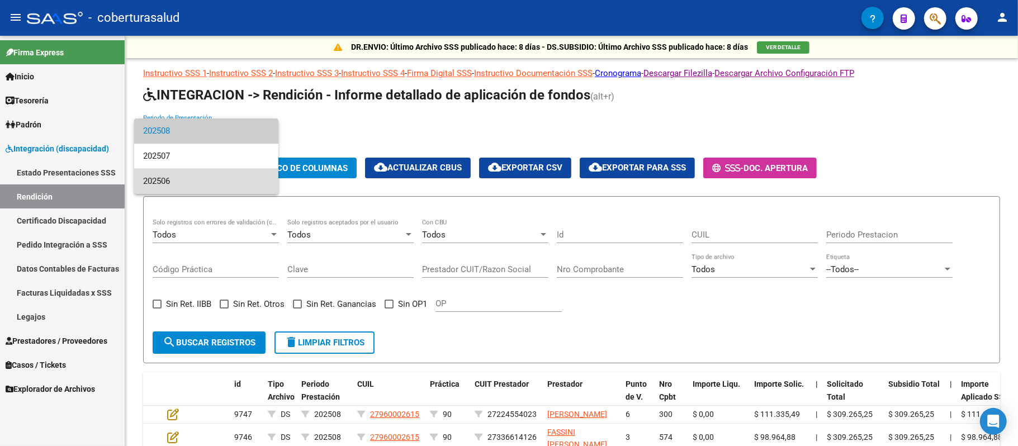
click at [216, 177] on span "202506" at bounding box center [206, 181] width 126 height 25
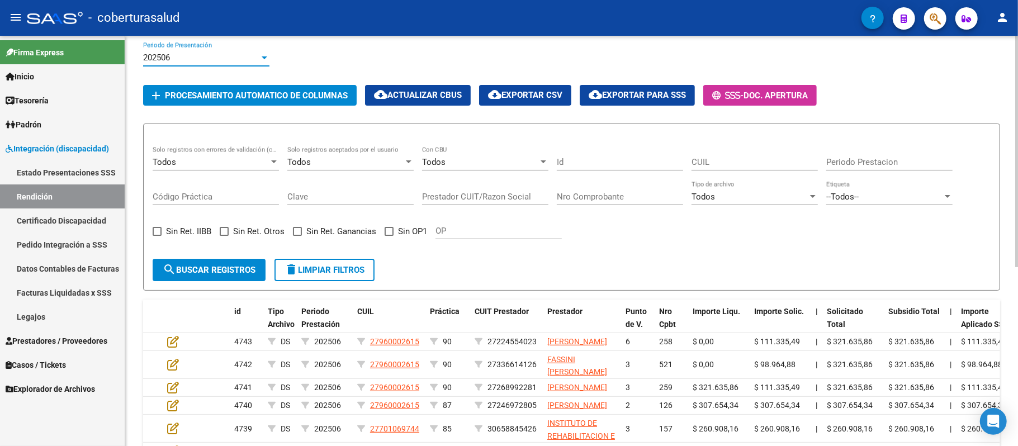
scroll to position [41, 0]
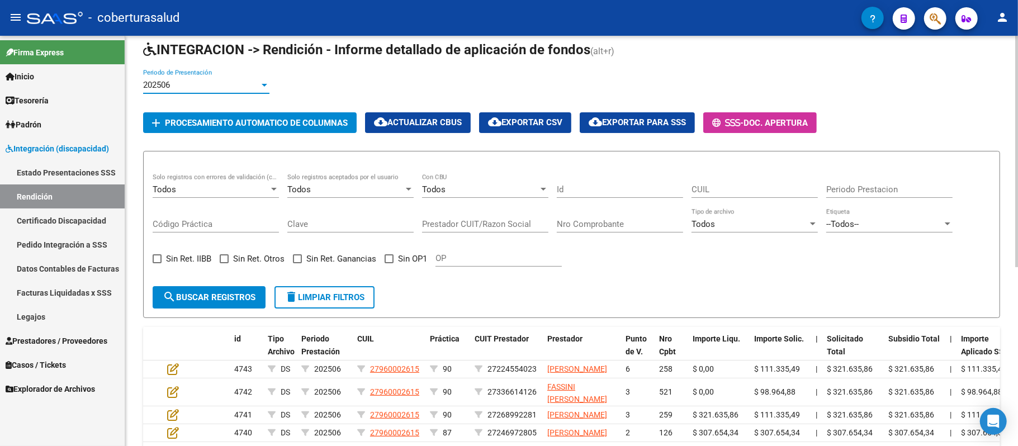
click at [1018, 153] on div at bounding box center [1016, 184] width 3 height 231
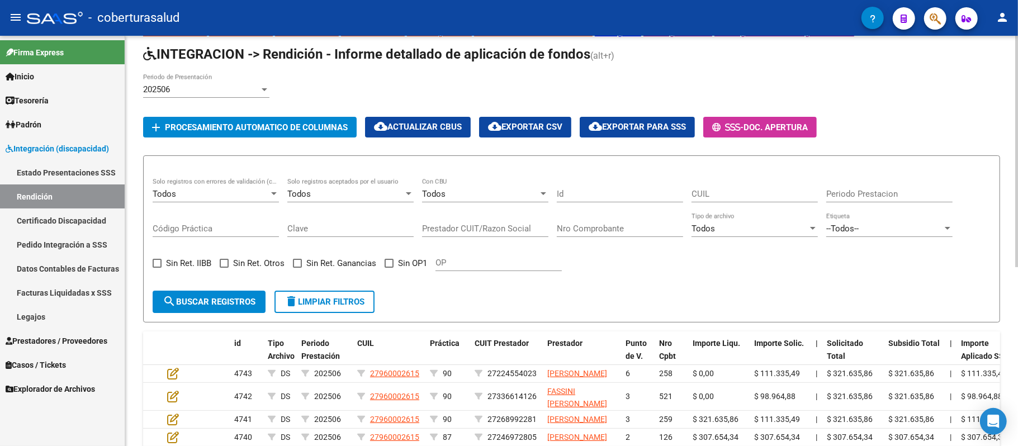
click at [605, 51] on span "(alt+r)" at bounding box center [602, 55] width 24 height 11
